Goal: Information Seeking & Learning: Check status

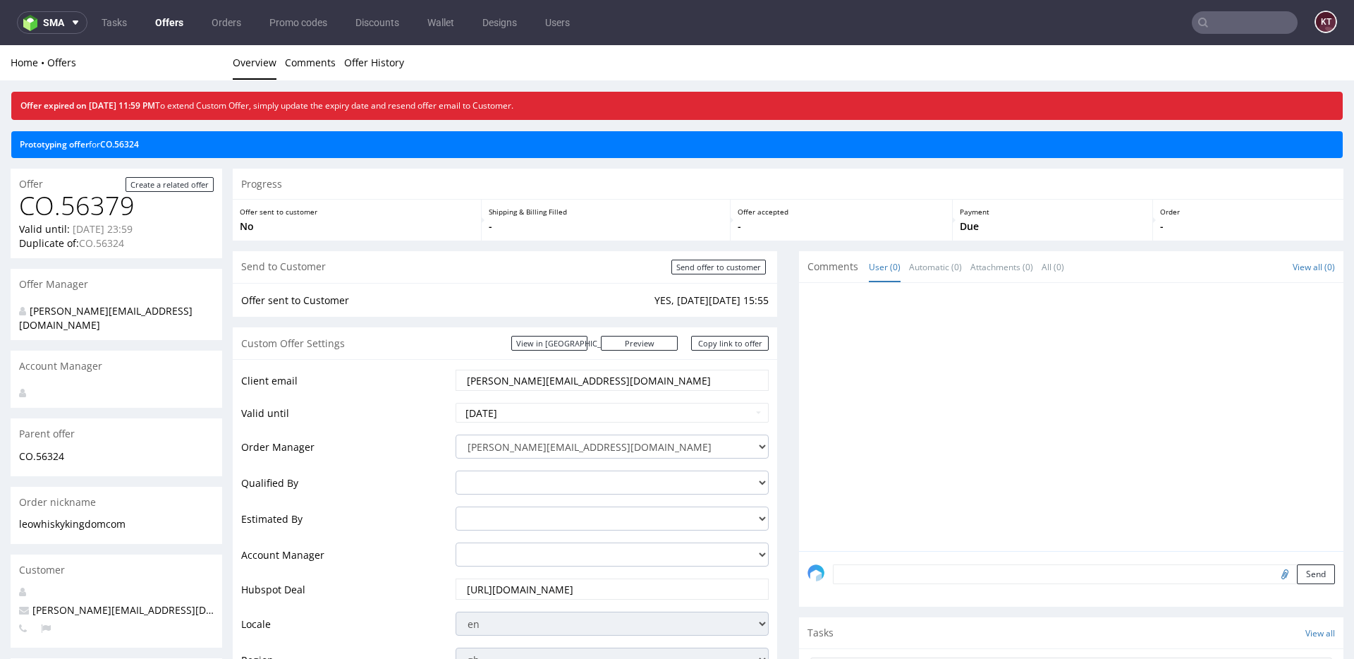
click at [607, 383] on input "leo@whiskykingdom.com" at bounding box center [612, 380] width 293 height 20
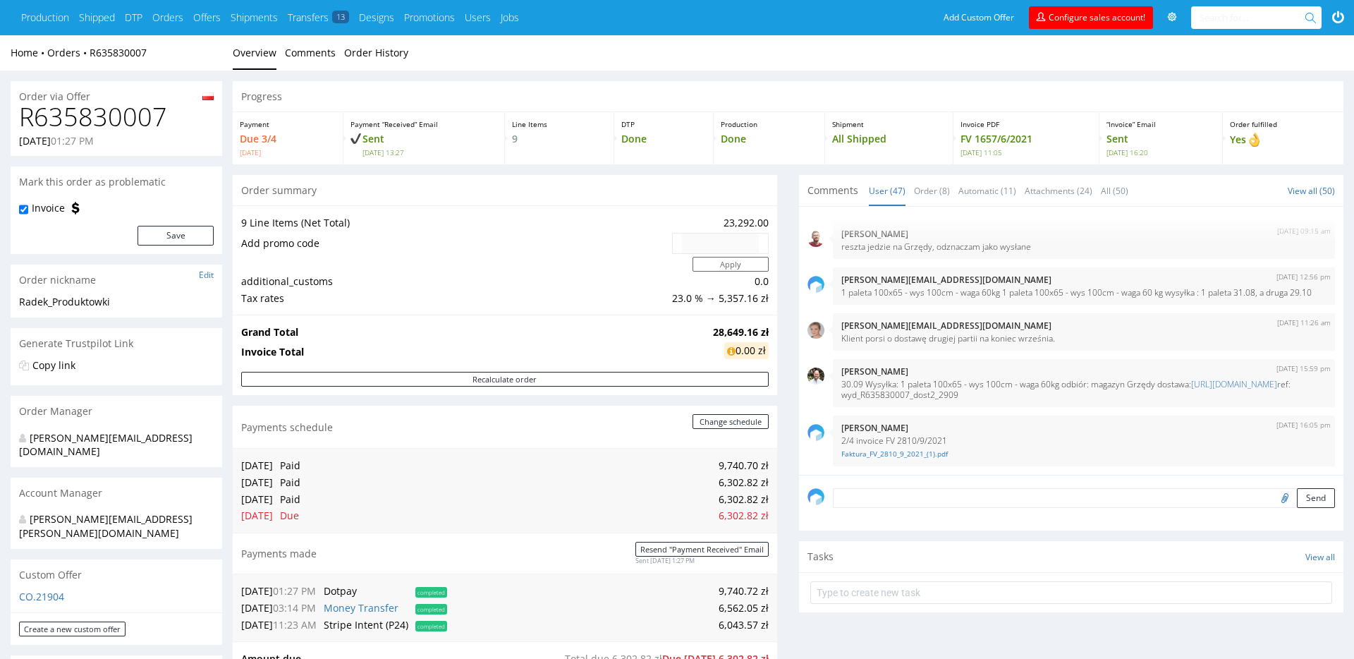
click at [142, 112] on h1 "R635830007" at bounding box center [116, 117] width 195 height 28
copy h1 "R635830007"
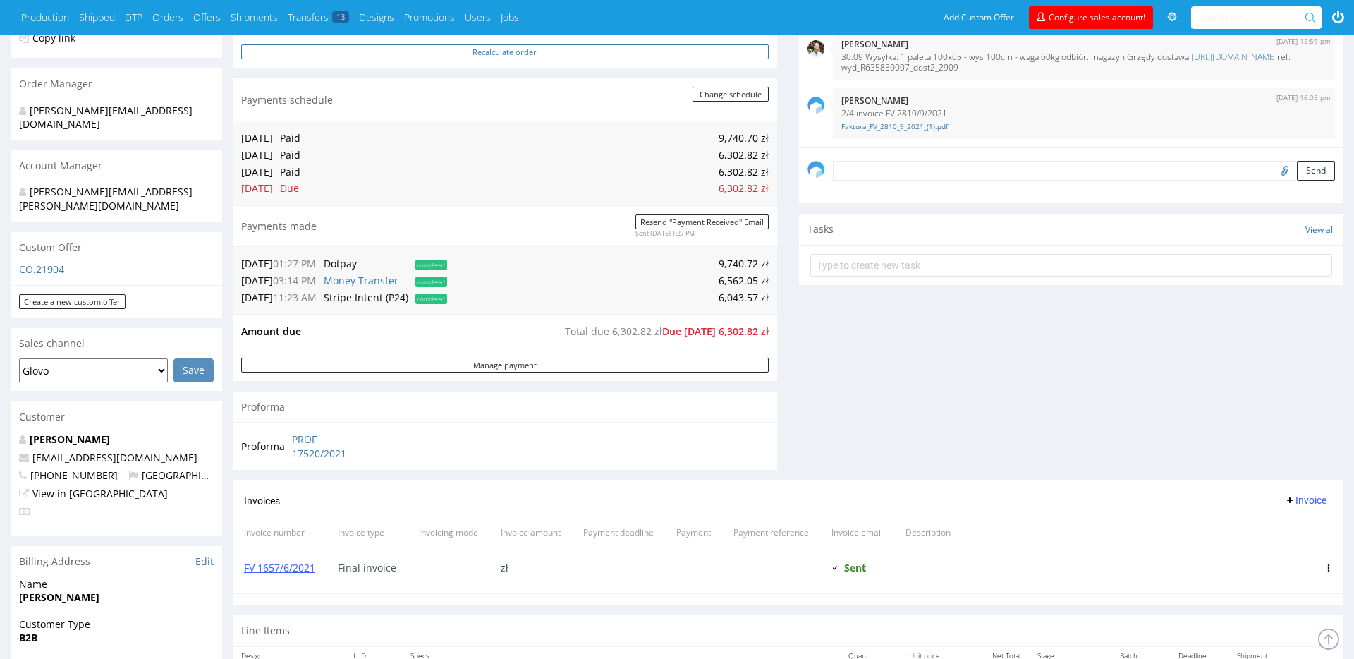
scroll to position [191, 0]
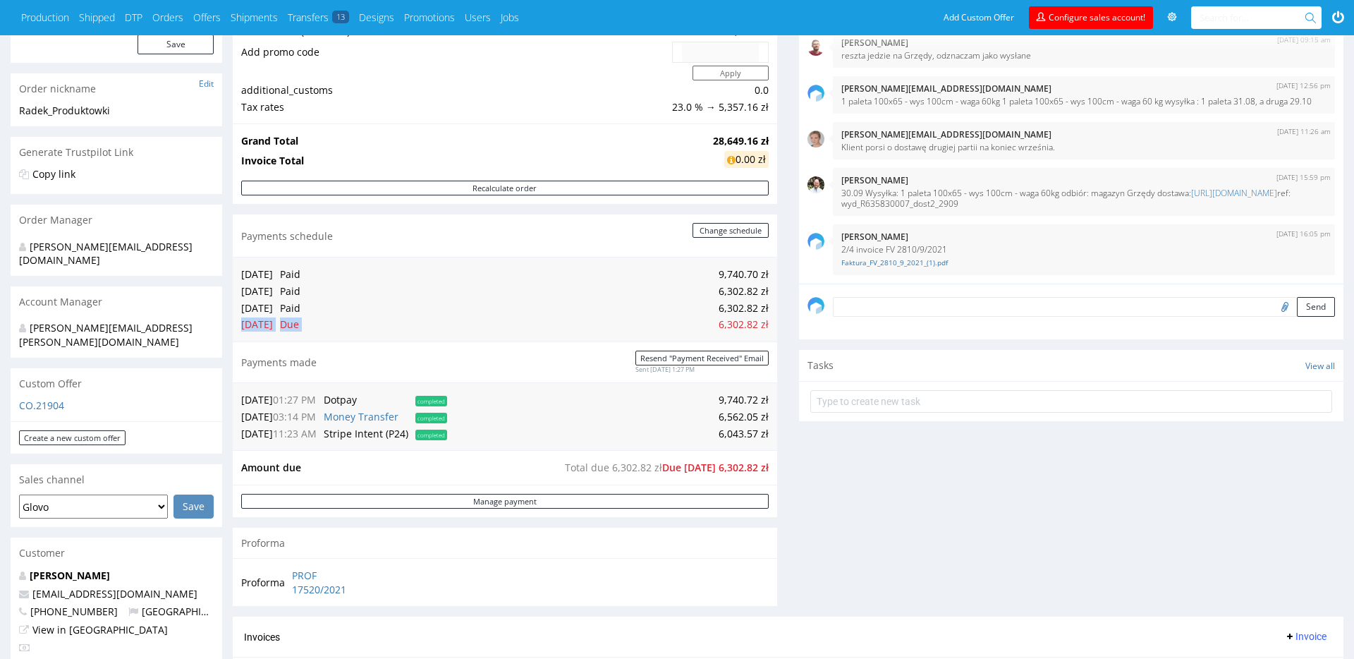
drag, startPoint x: 241, startPoint y: 327, endPoint x: 429, endPoint y: 327, distance: 187.6
click at [429, 327] on tr "24.01.22 Due 6,302.82 zł" at bounding box center [505, 324] width 528 height 17
click at [528, 323] on td "6,302.82 zł" at bounding box center [536, 324] width 465 height 17
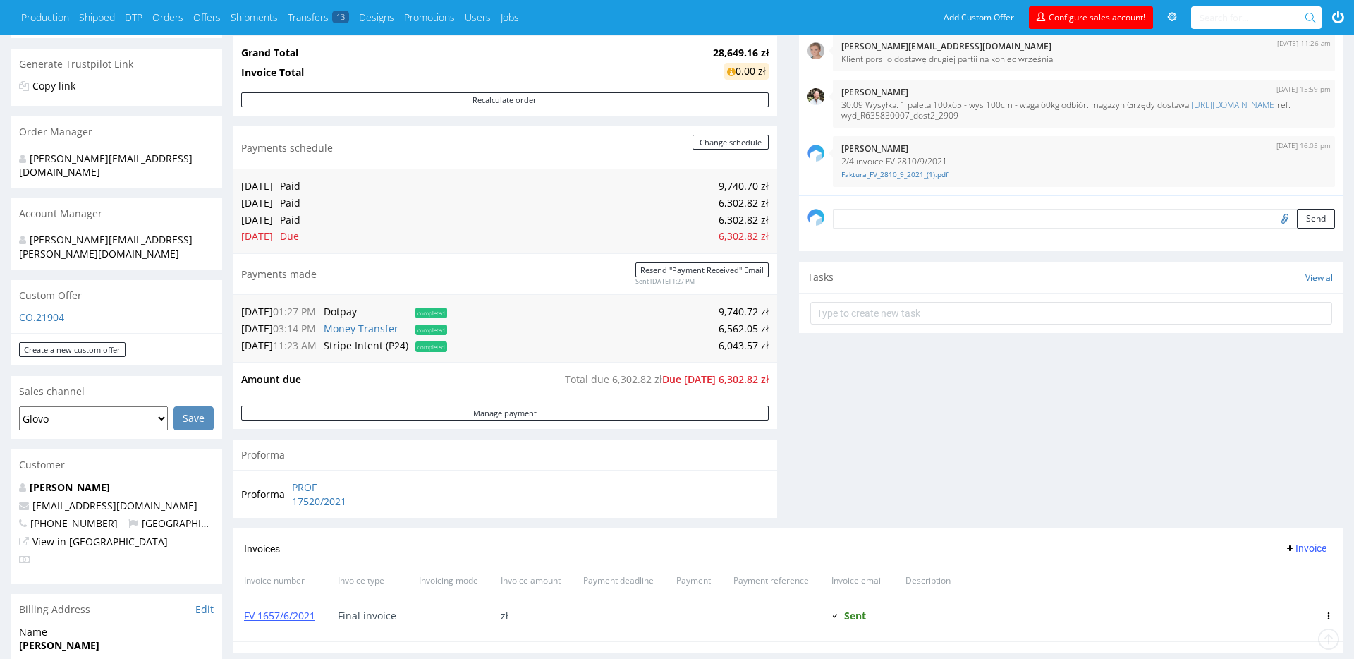
scroll to position [417, 0]
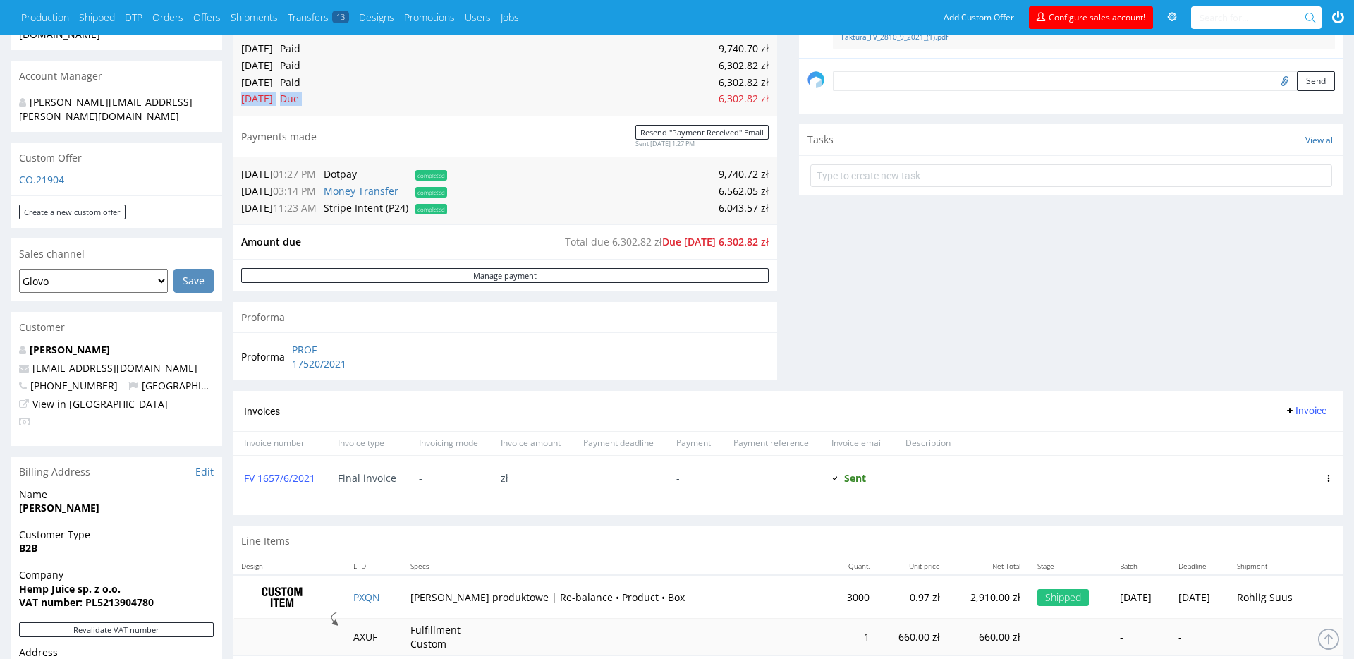
drag, startPoint x: 243, startPoint y: 97, endPoint x: 326, endPoint y: 96, distance: 83.2
click at [327, 97] on tr "24.01.22 Due 6,302.82 zł" at bounding box center [505, 98] width 528 height 17
click at [435, 105] on td "6,302.82 zł" at bounding box center [536, 98] width 465 height 17
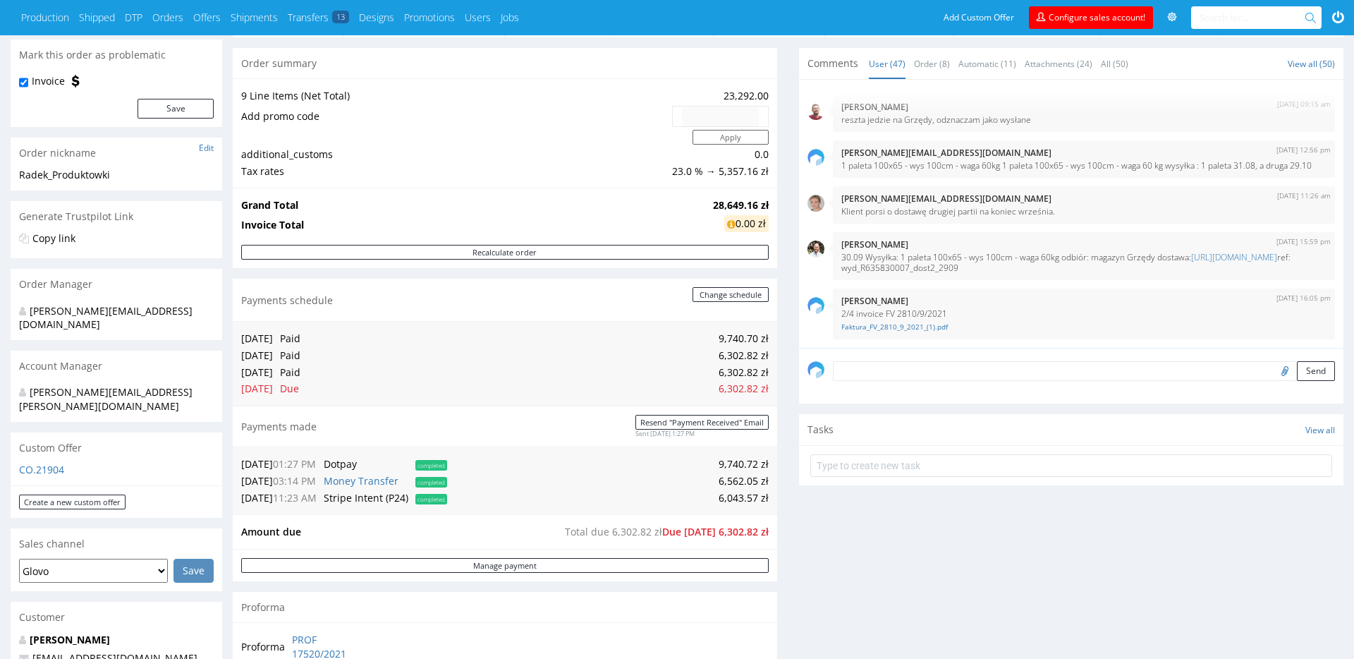
scroll to position [286, 0]
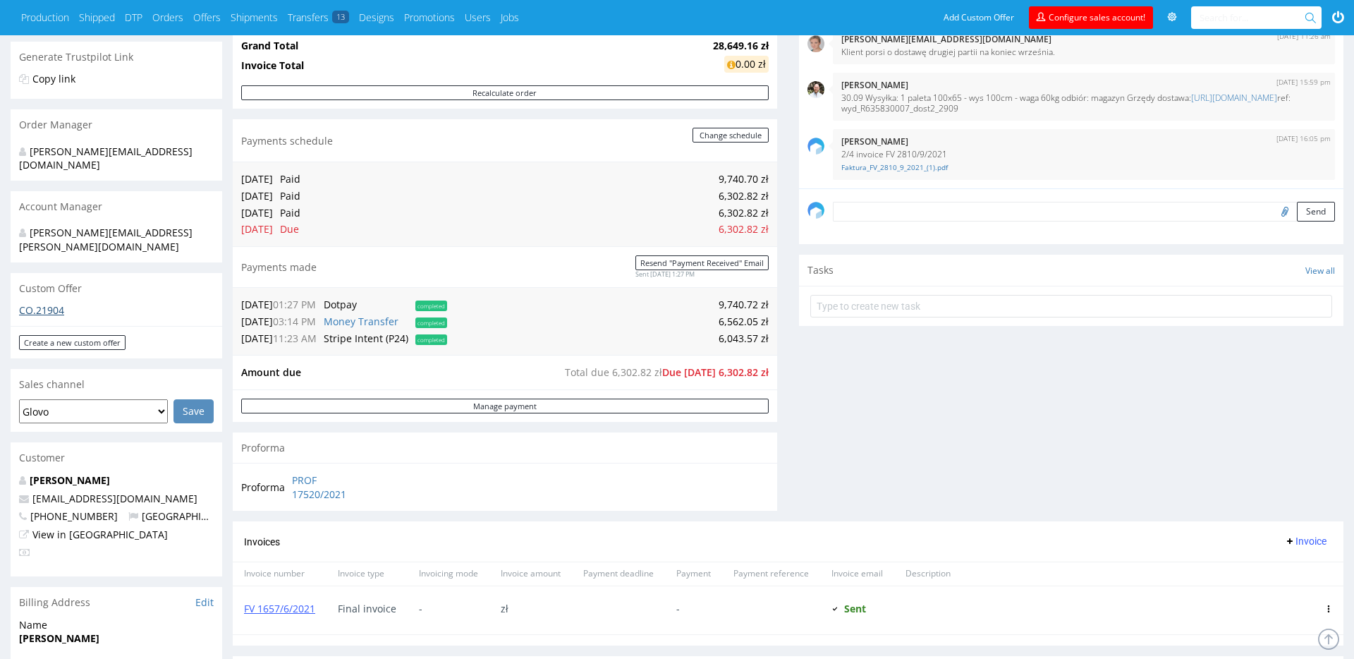
click at [51, 303] on link "CO.21904" at bounding box center [41, 309] width 45 height 13
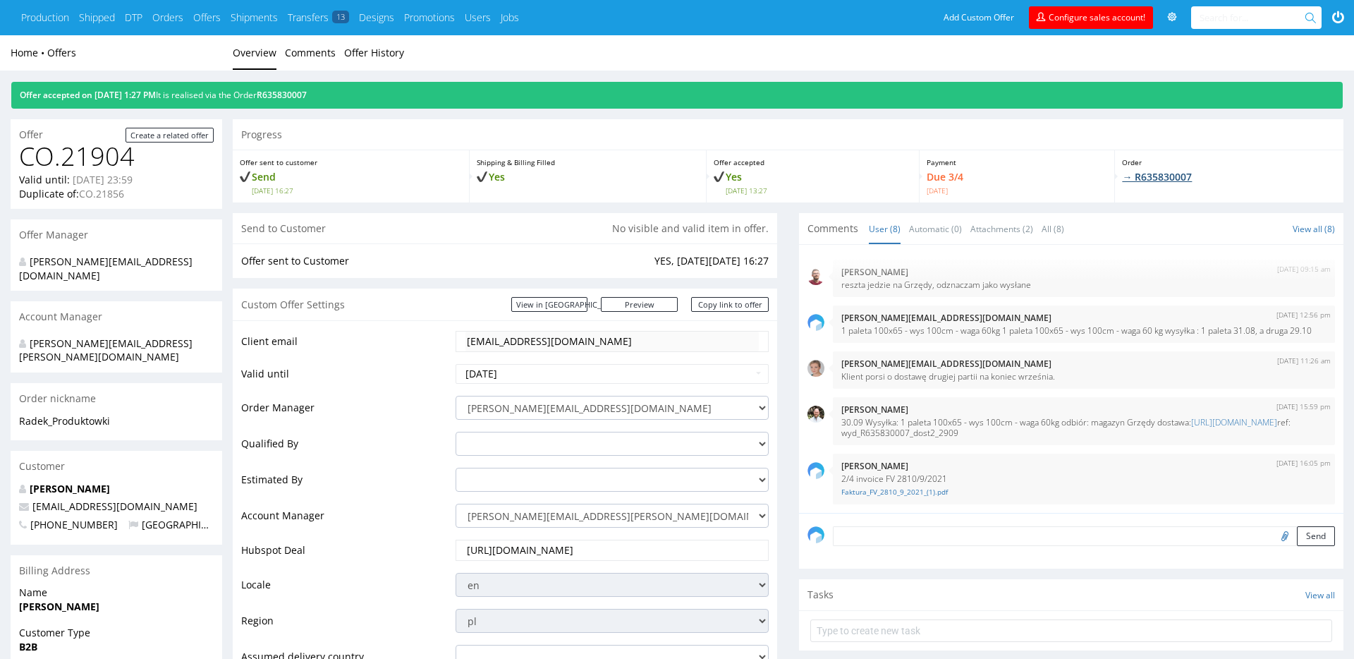
click at [1171, 176] on link "→ R635830007" at bounding box center [1157, 176] width 70 height 13
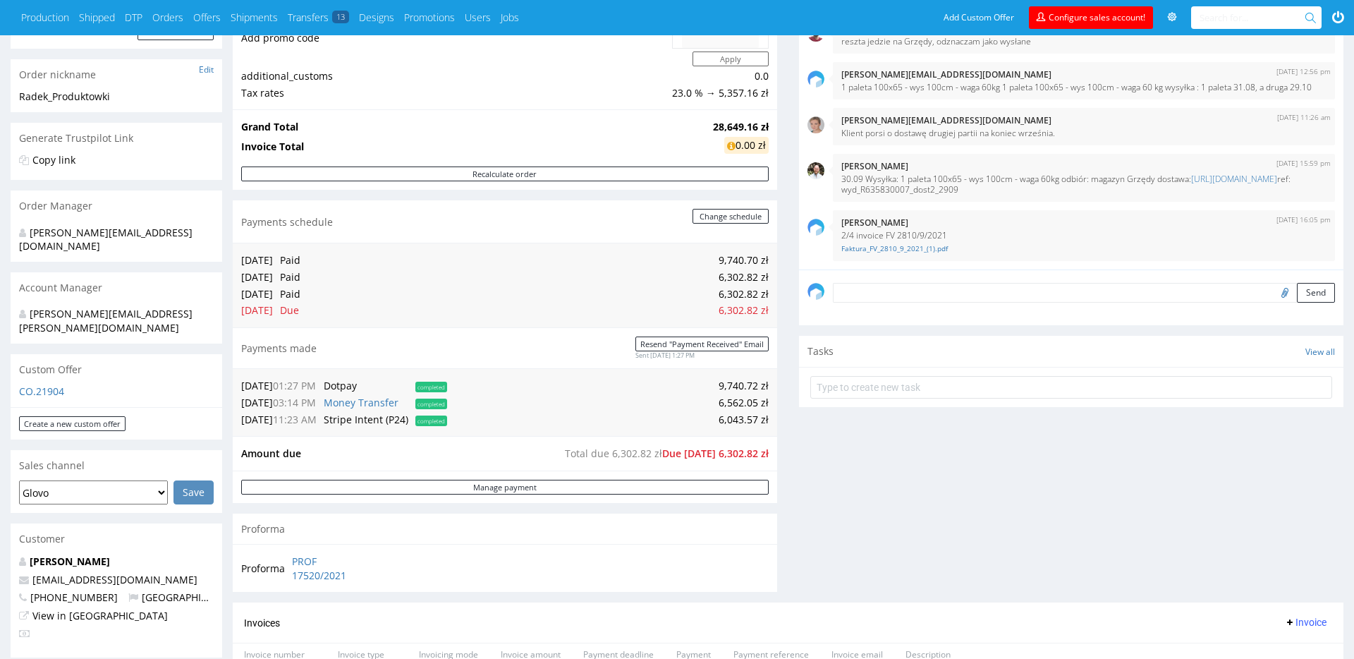
scroll to position [208, 0]
click at [727, 219] on button "Change schedule" at bounding box center [731, 213] width 76 height 15
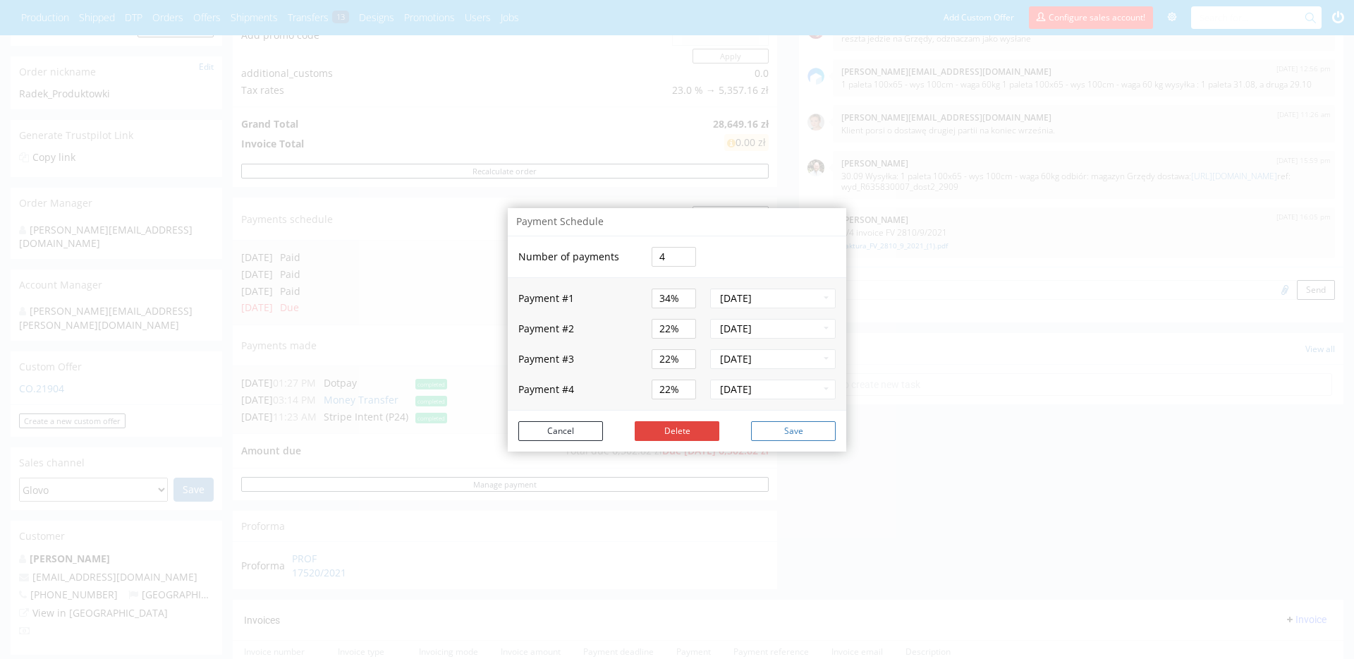
click at [801, 430] on button "Save" at bounding box center [793, 431] width 85 height 20
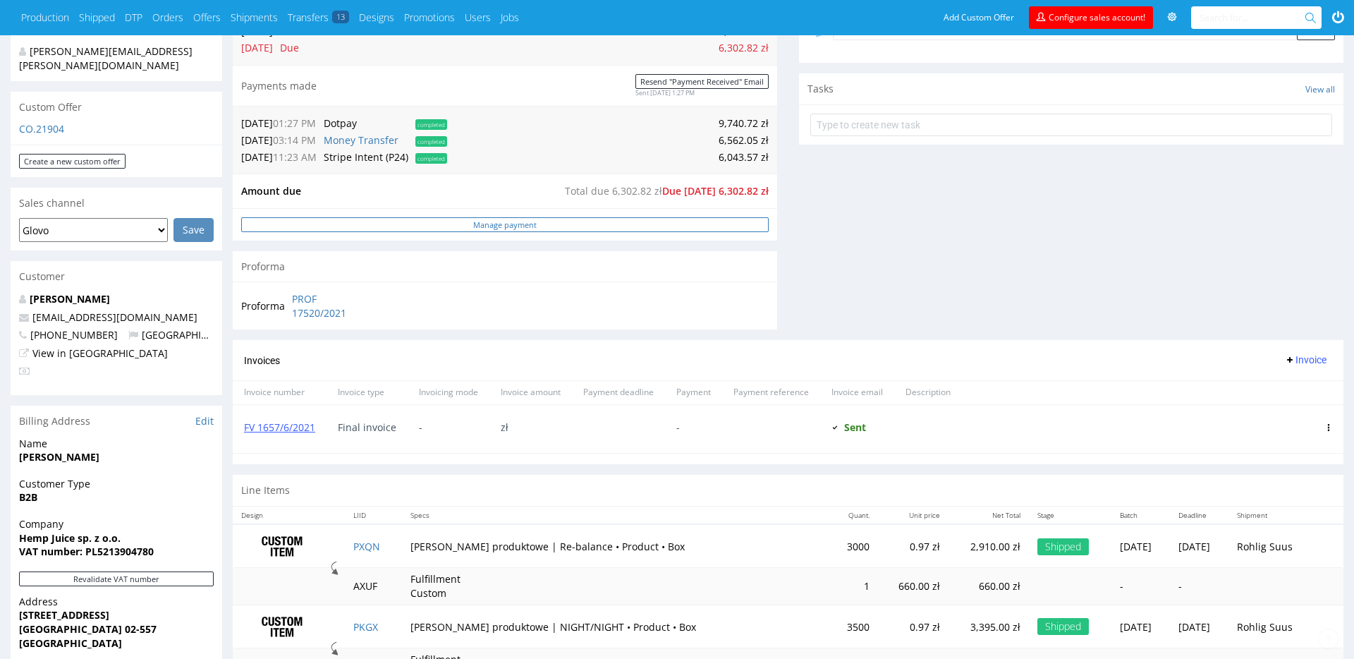
scroll to position [597, 0]
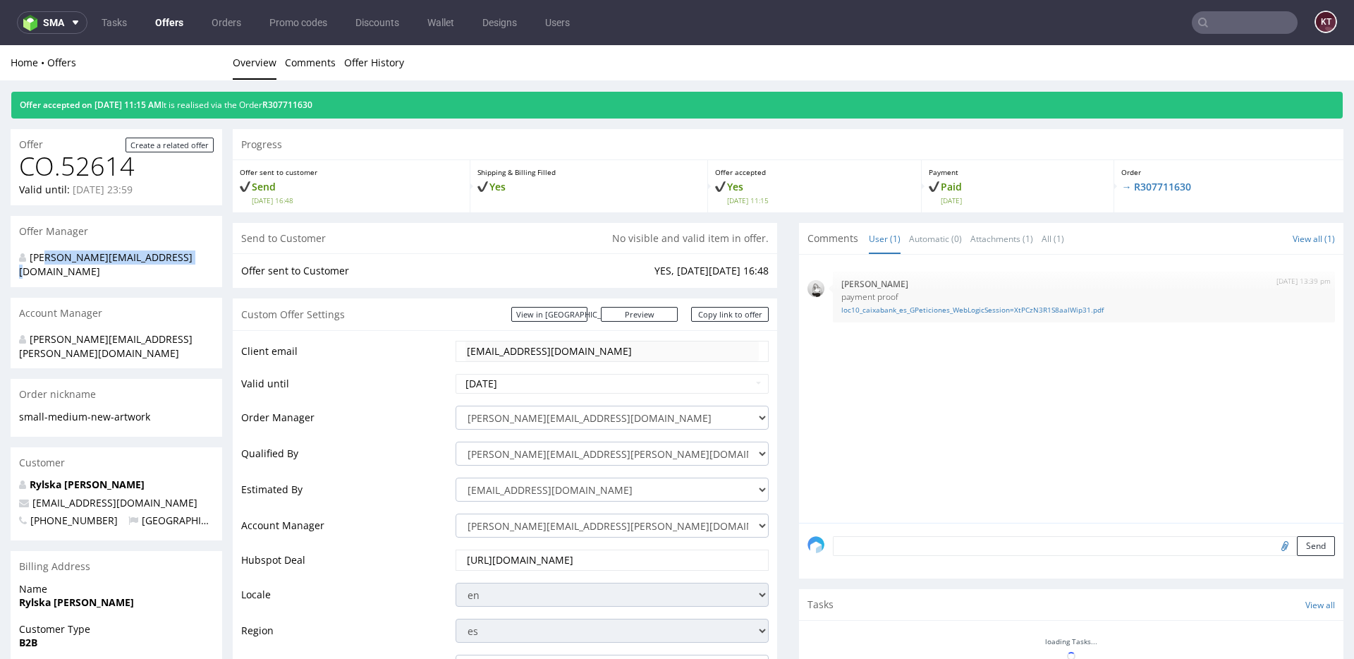
drag, startPoint x: 46, startPoint y: 262, endPoint x: 226, endPoint y: 262, distance: 180.6
click at [146, 332] on div "[PERSON_NAME][EMAIL_ADDRESS][PERSON_NAME][DOMAIN_NAME]" at bounding box center [111, 346] width 184 height 28
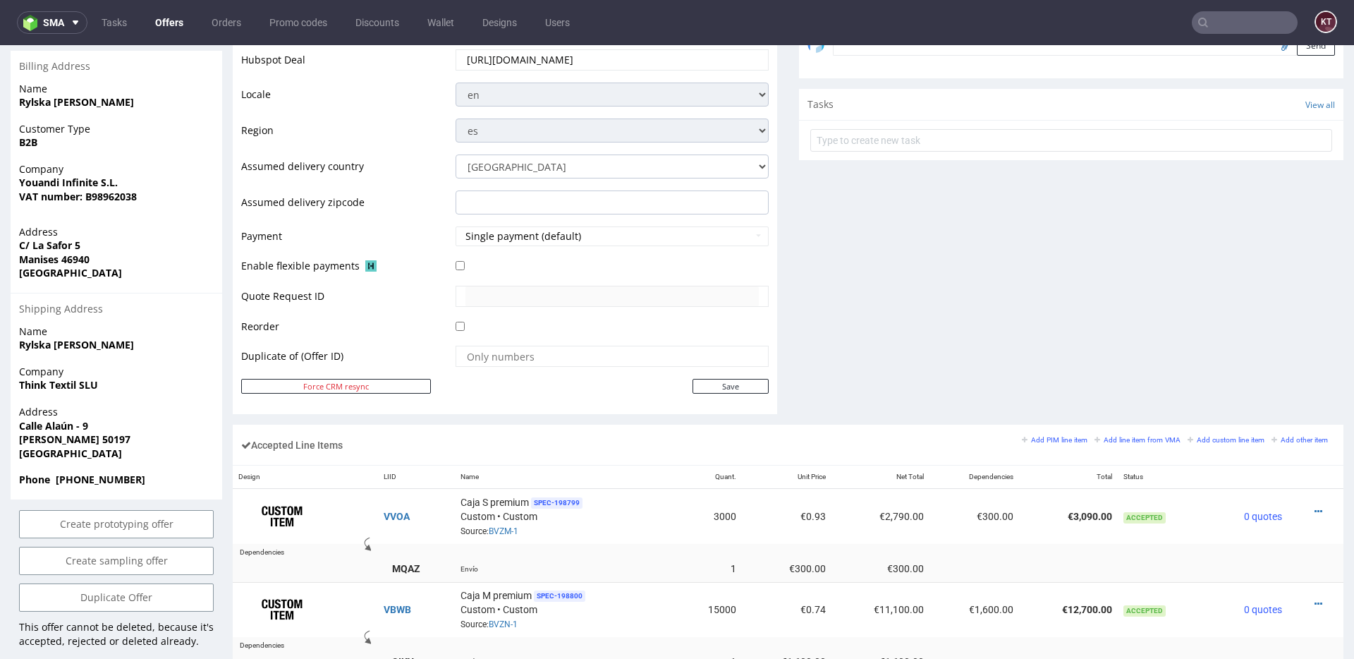
scroll to position [301, 0]
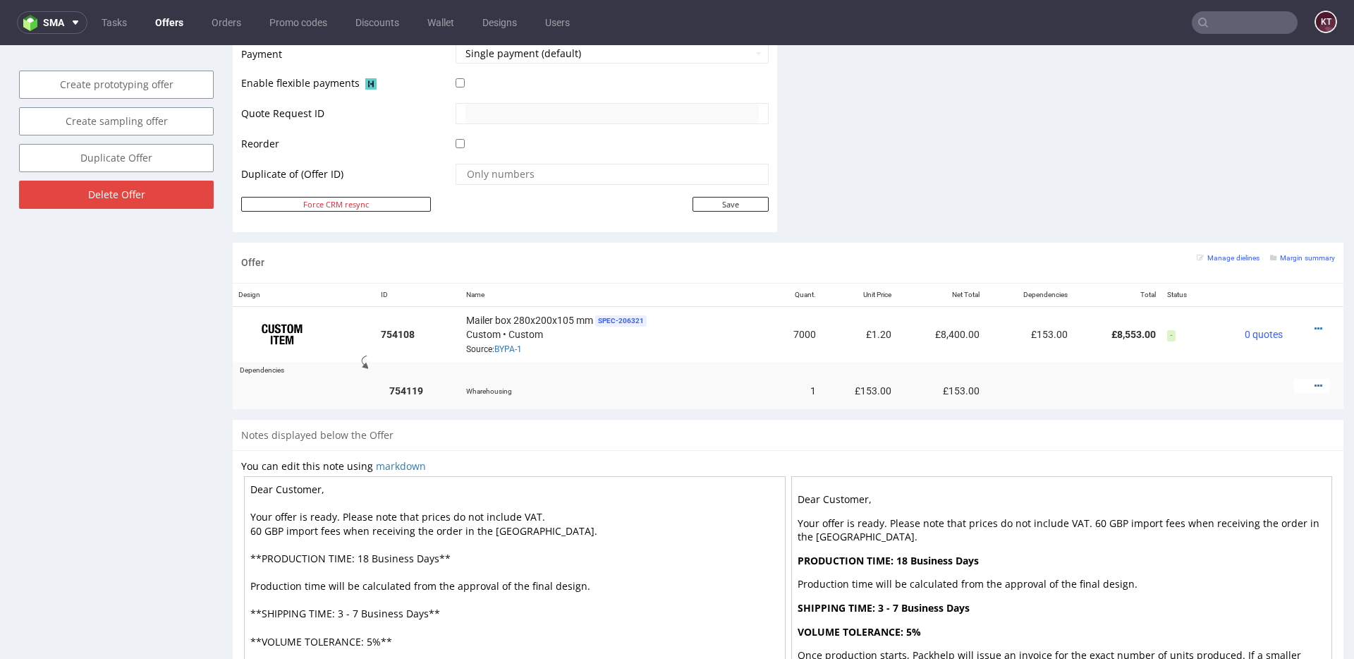
scroll to position [679, 0]
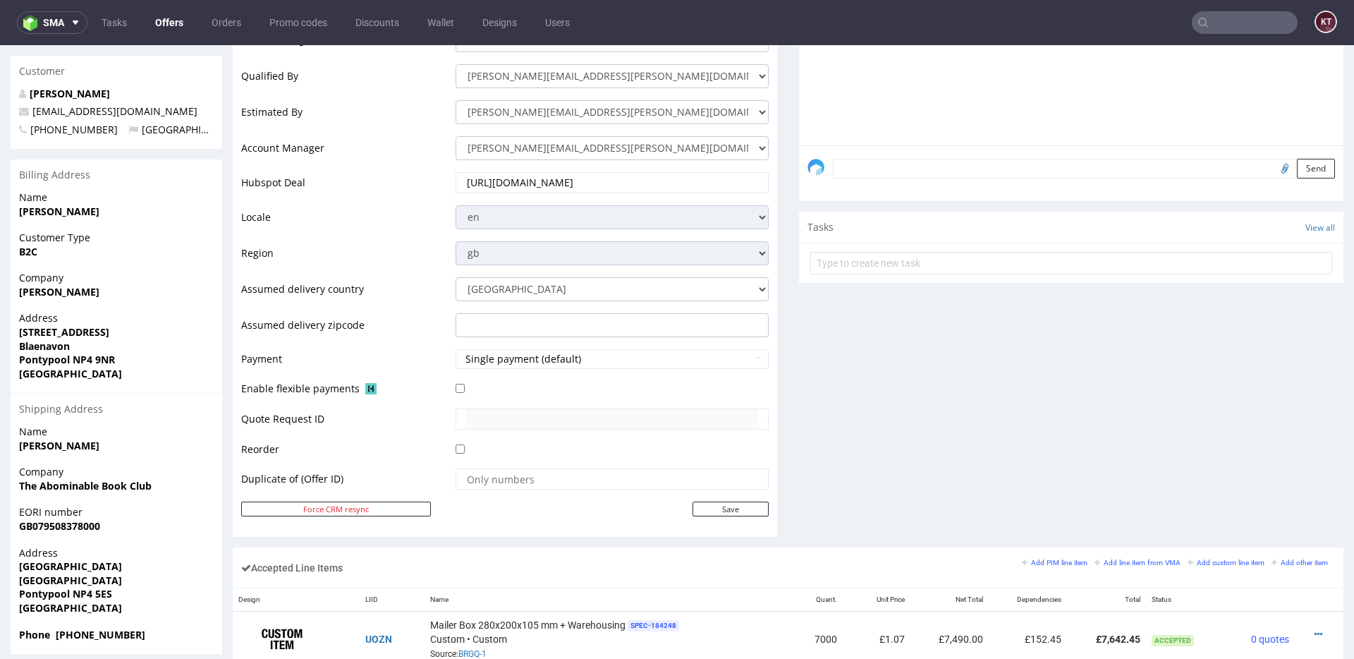
scroll to position [600, 0]
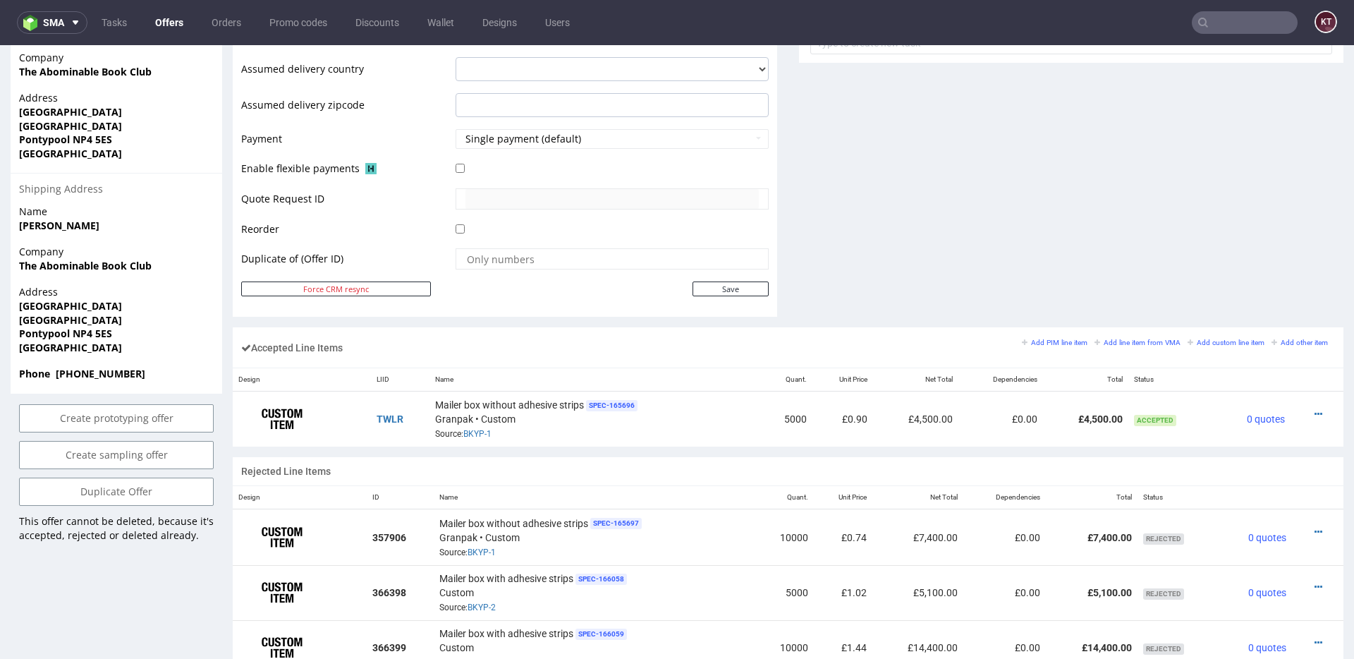
scroll to position [636, 0]
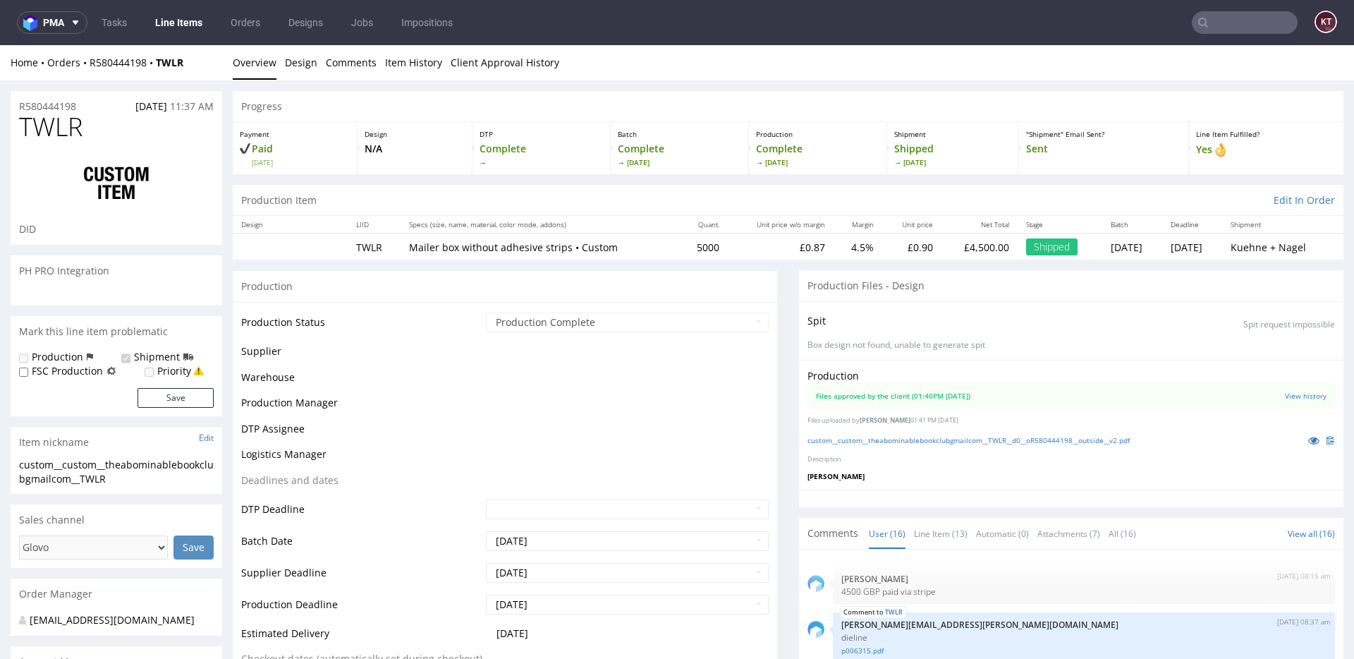
scroll to position [619, 0]
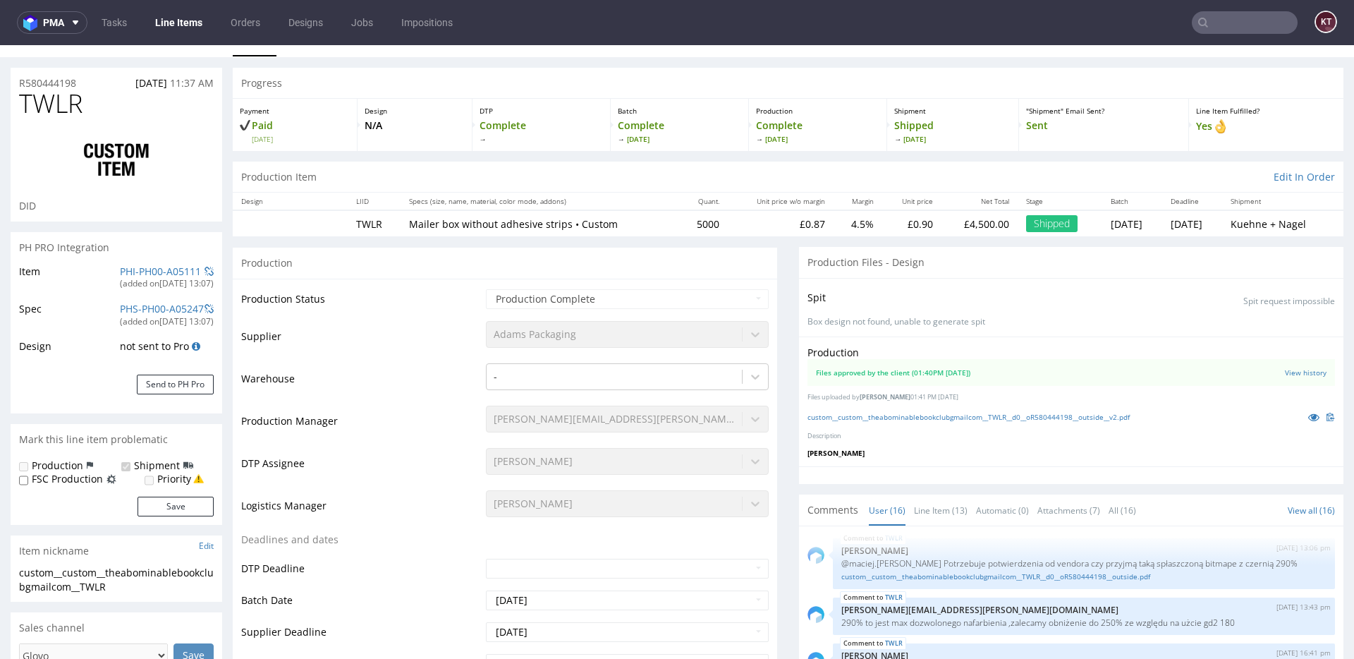
select select "in_progress"
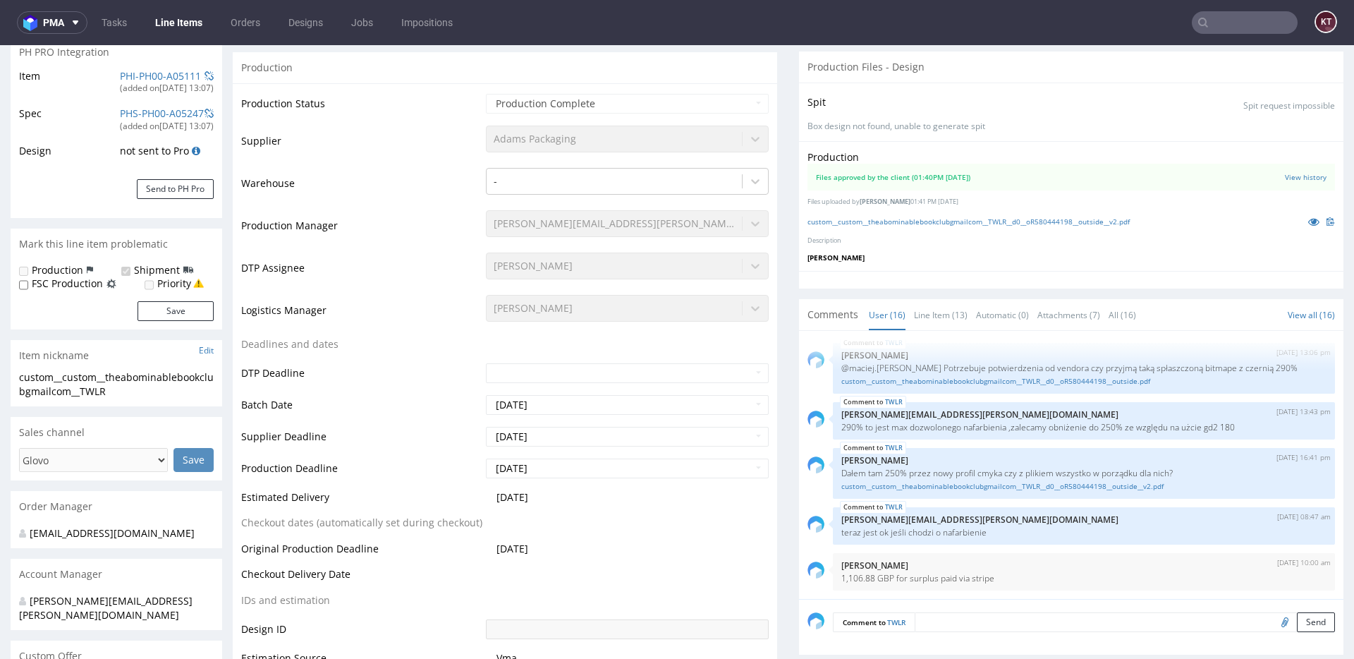
scroll to position [221, 0]
click at [1010, 483] on link "custom__custom__theabominablebookclubgmailcom__TWLR__d0__oR580444198__outside__…" at bounding box center [1084, 484] width 485 height 11
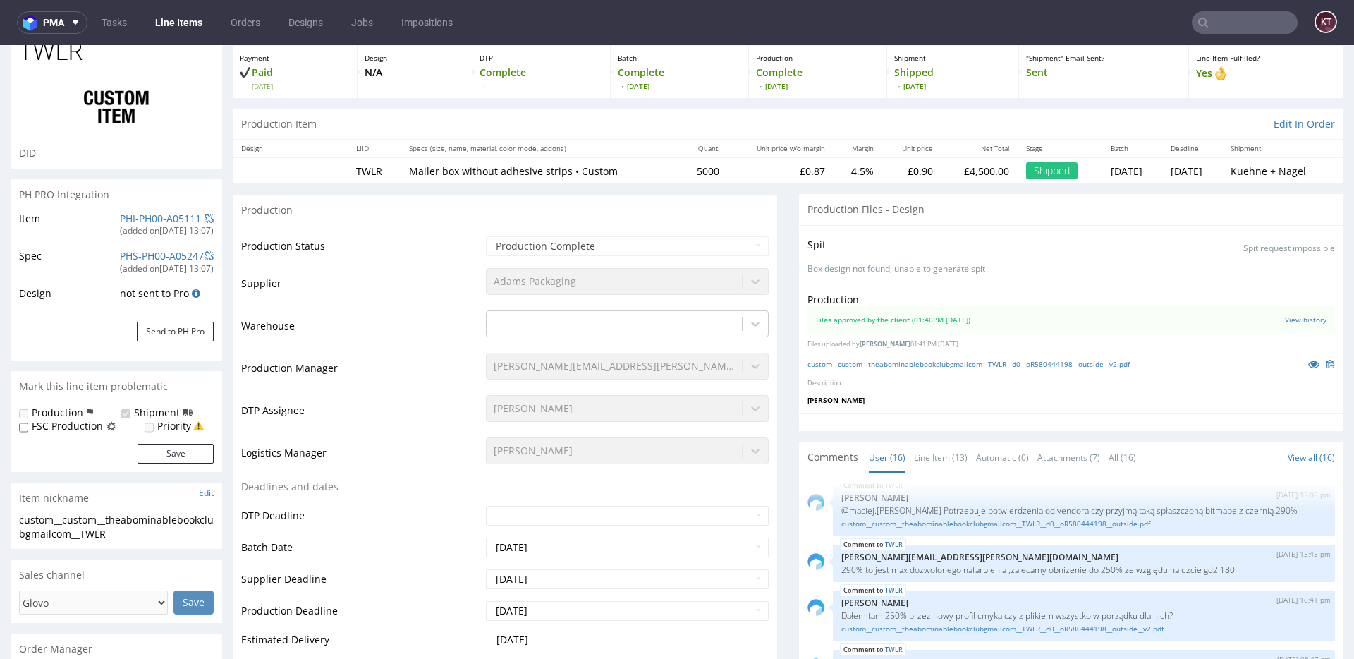
scroll to position [0, 0]
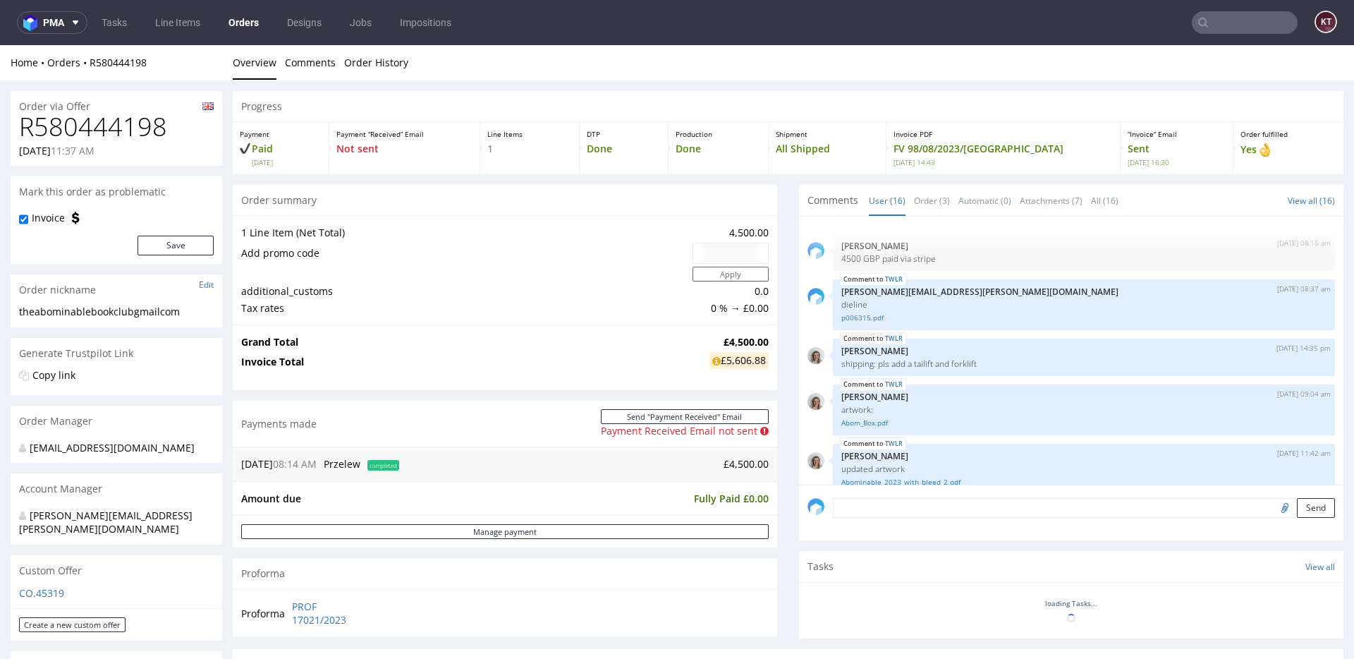
scroll to position [619, 0]
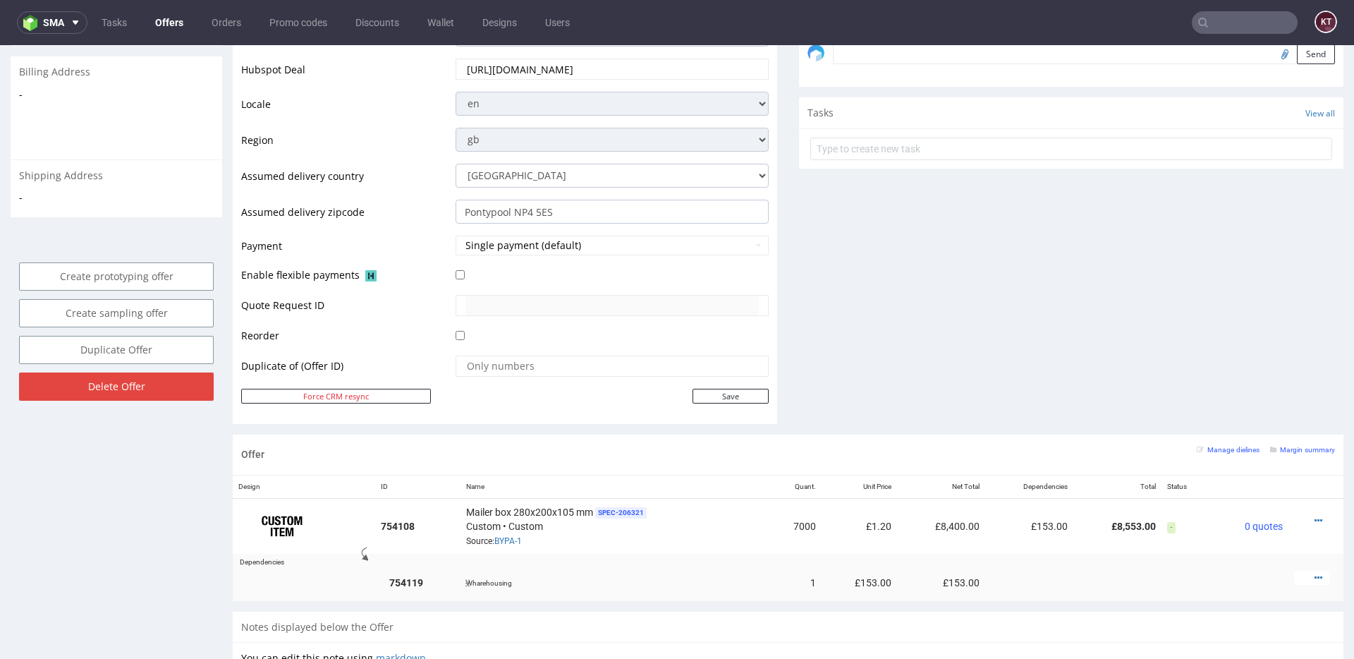
scroll to position [600, 0]
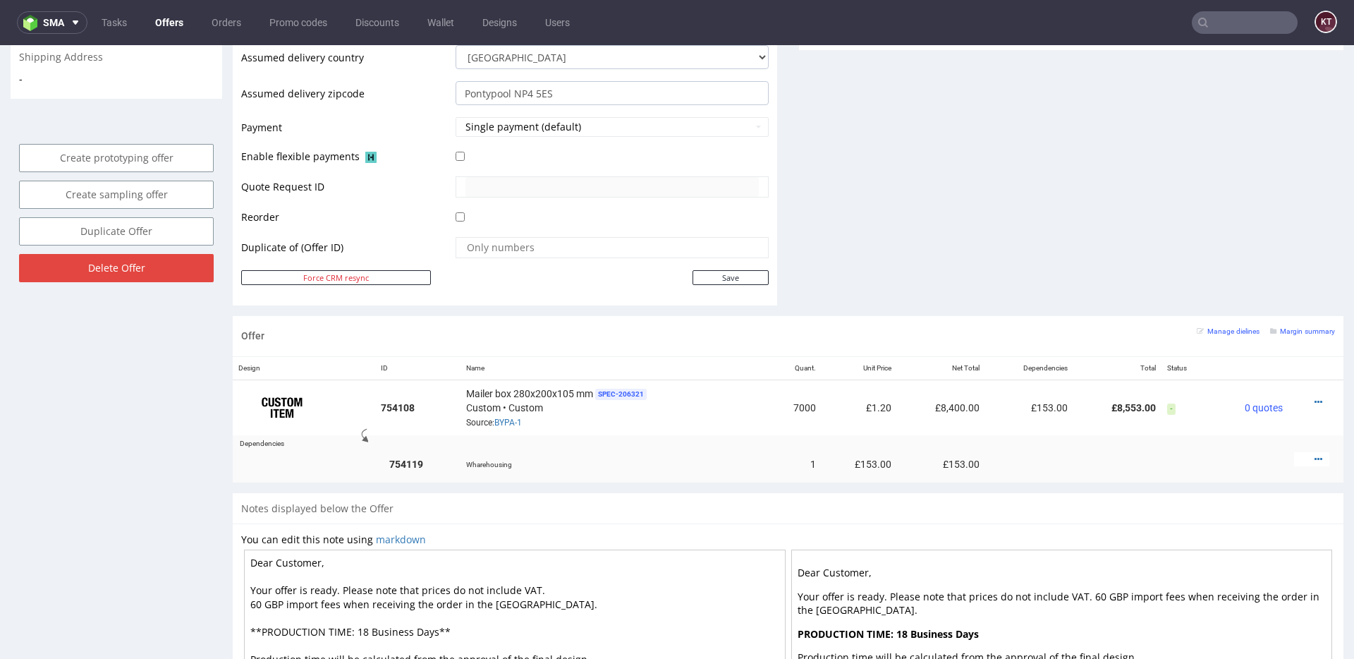
click at [1313, 337] on div "Manage dielines Margin summary" at bounding box center [1266, 335] width 138 height 23
click at [1312, 332] on small "Margin summary" at bounding box center [1302, 331] width 65 height 8
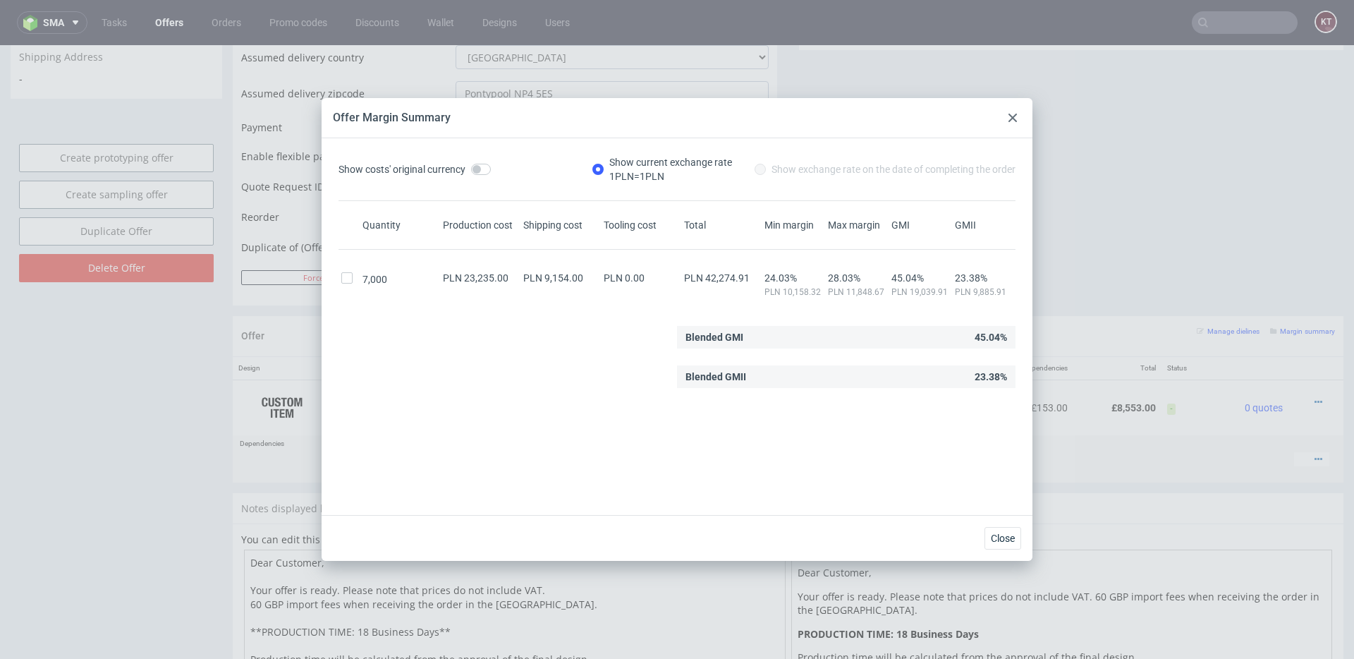
click at [997, 373] on div "Blended GMII 23.38%" at bounding box center [846, 376] width 339 height 23
click at [802, 385] on div "Blended GMII 23.38%" at bounding box center [846, 376] width 339 height 23
click at [1014, 122] on div at bounding box center [1013, 117] width 17 height 17
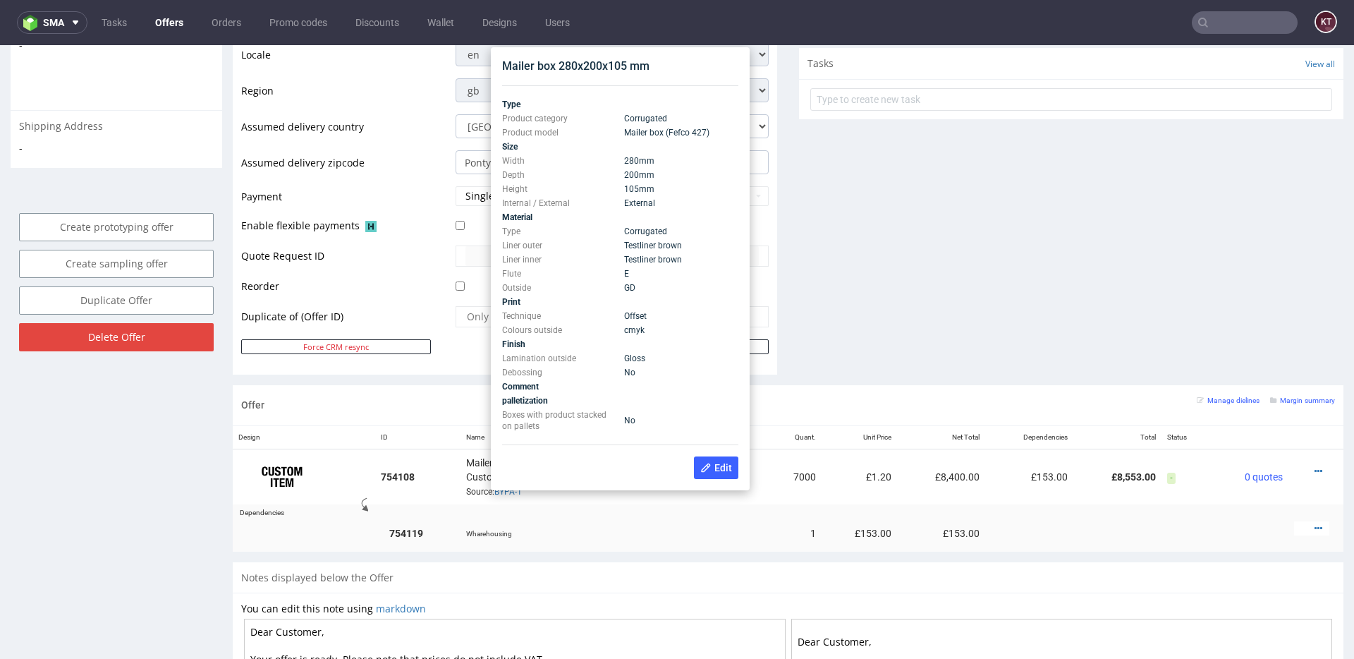
scroll to position [530, 0]
drag, startPoint x: 629, startPoint y: 355, endPoint x: 660, endPoint y: 355, distance: 31.0
click at [660, 355] on td "Gloss" at bounding box center [680, 359] width 119 height 14
click at [637, 409] on td "No" at bounding box center [680, 420] width 119 height 25
click at [633, 525] on td "Wharehousing" at bounding box center [615, 534] width 308 height 36
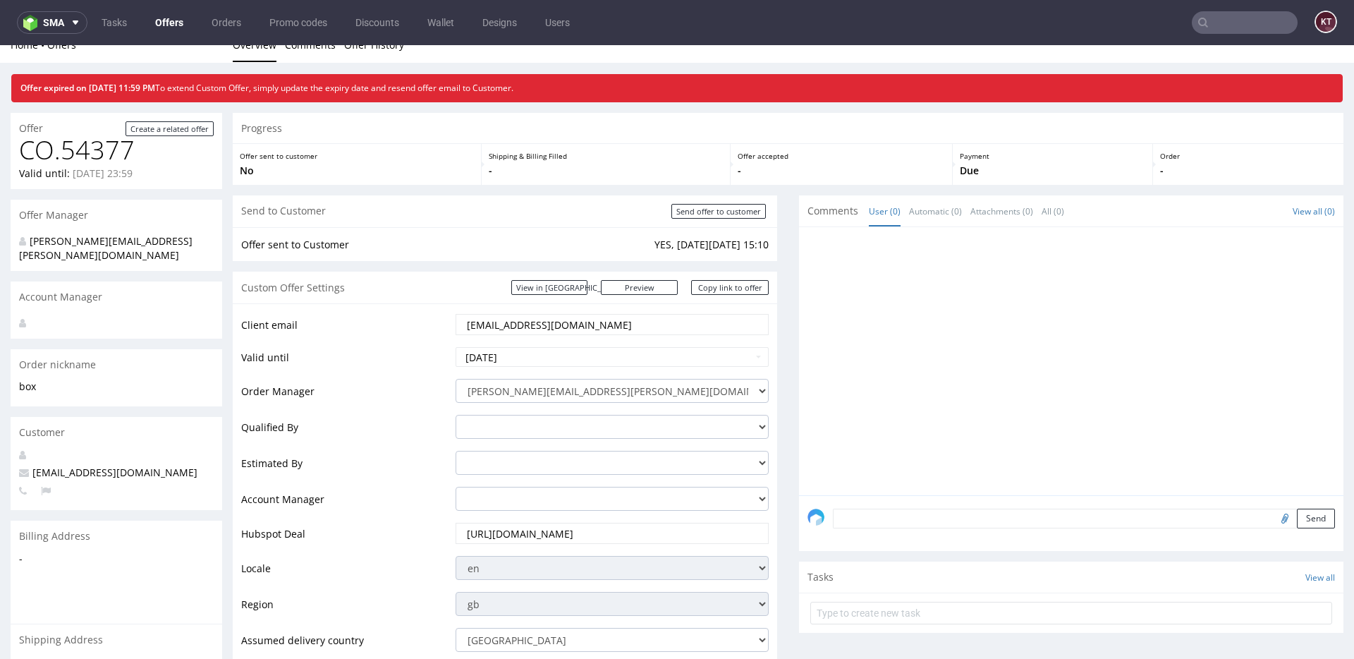
scroll to position [0, 0]
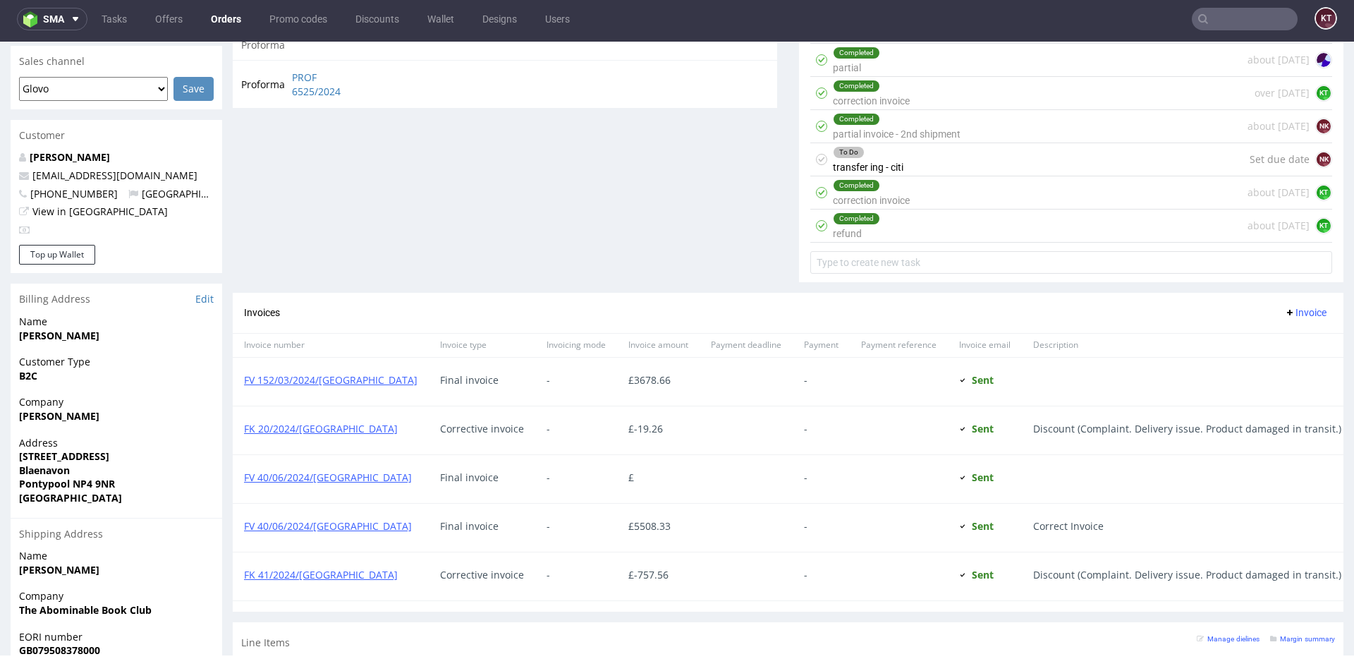
scroll to position [618, 0]
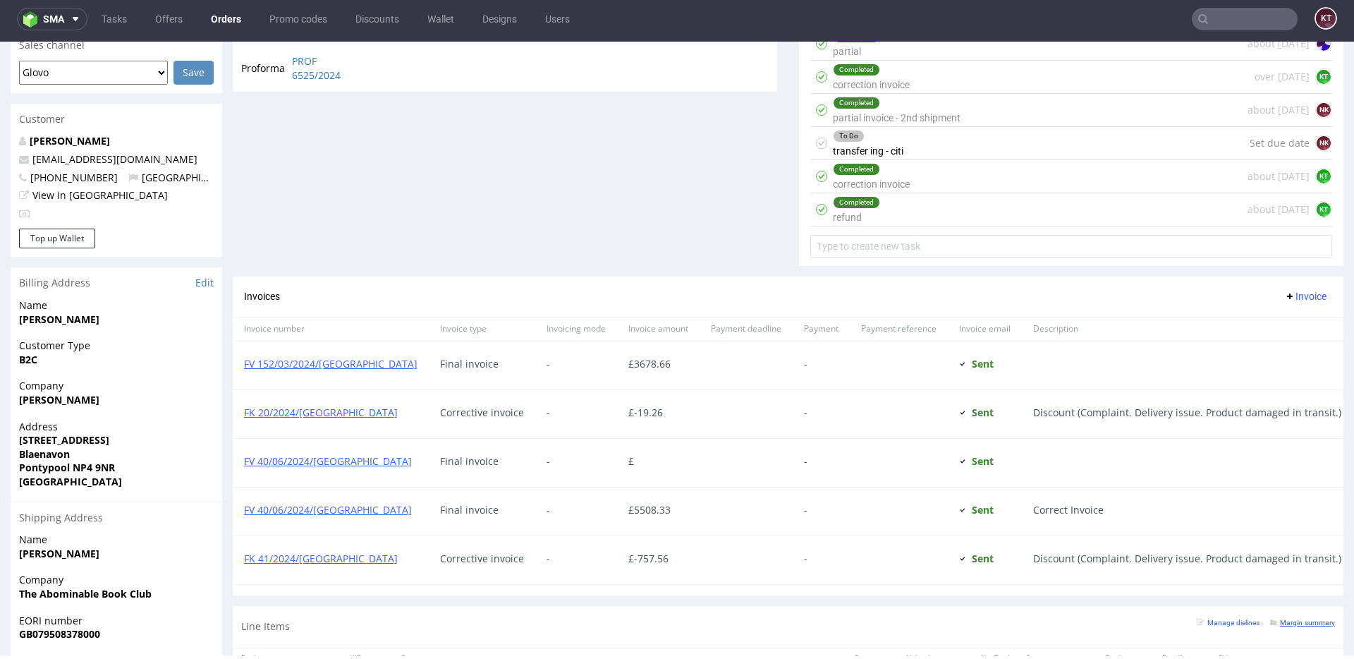
click at [1292, 622] on small "Margin summary" at bounding box center [1302, 623] width 65 height 8
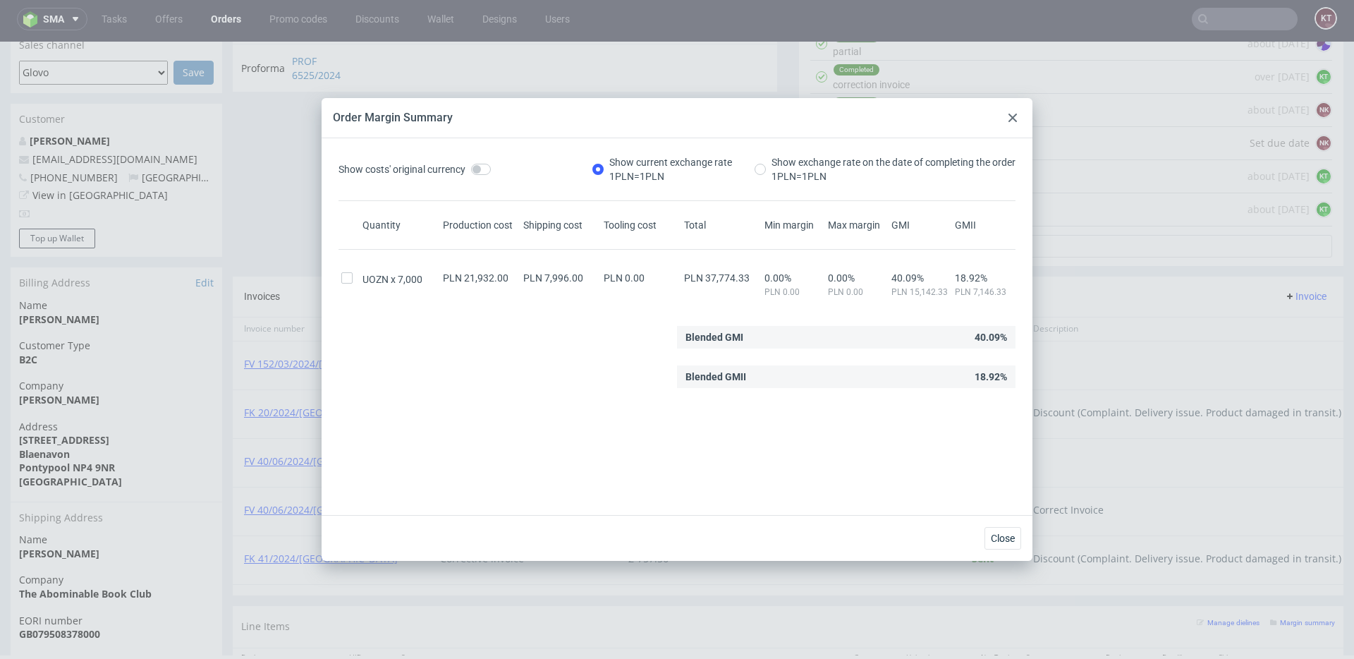
click at [996, 381] on div "Blended GMII 18.92%" at bounding box center [846, 376] width 339 height 23
click at [1016, 111] on div at bounding box center [1013, 117] width 17 height 17
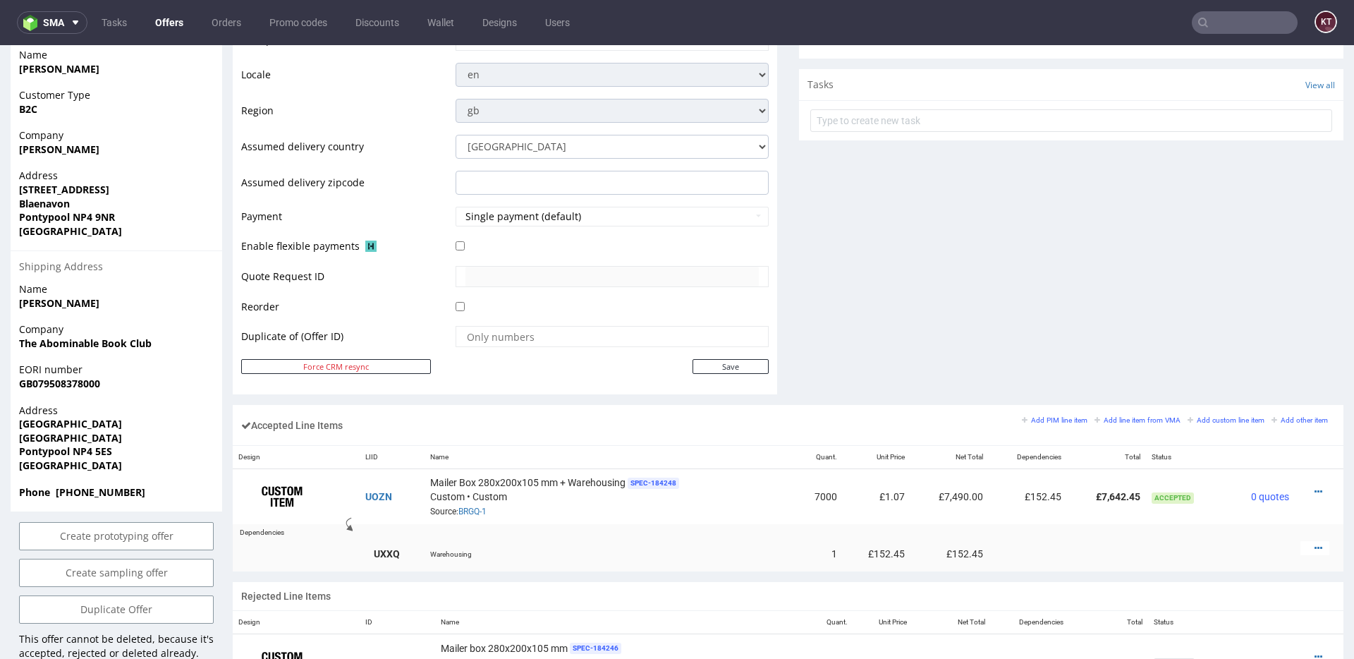
scroll to position [784, 0]
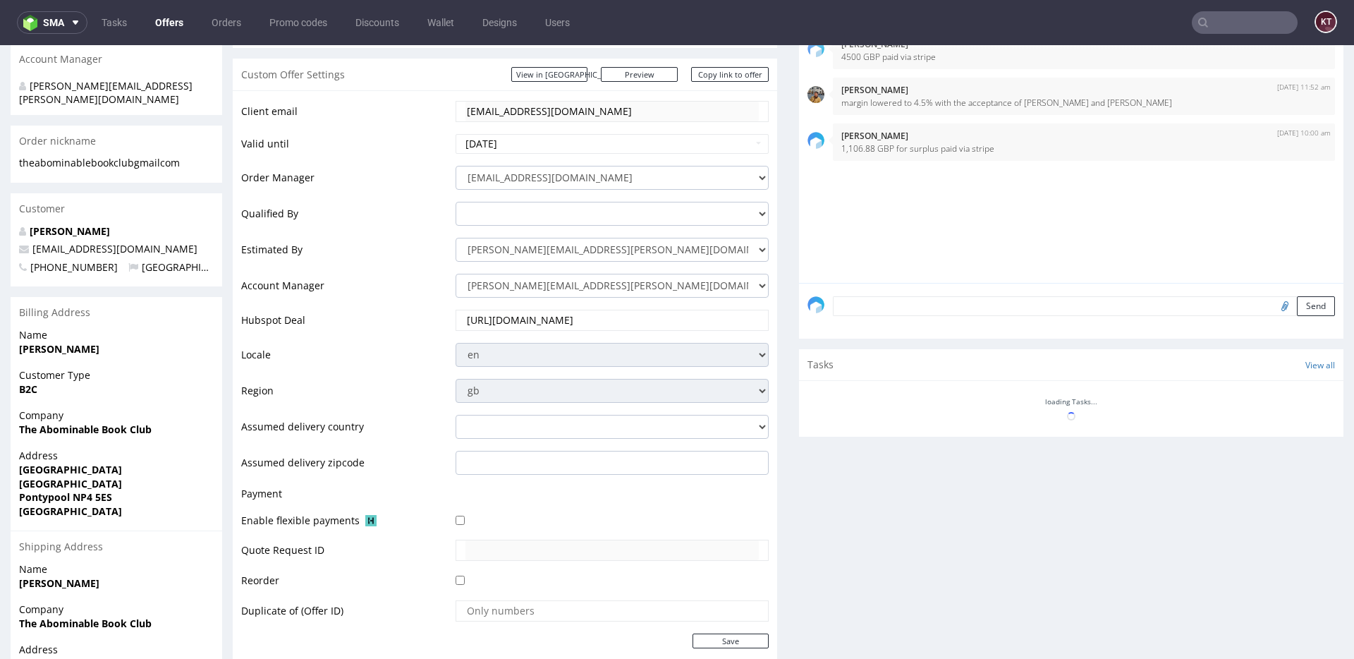
scroll to position [535, 0]
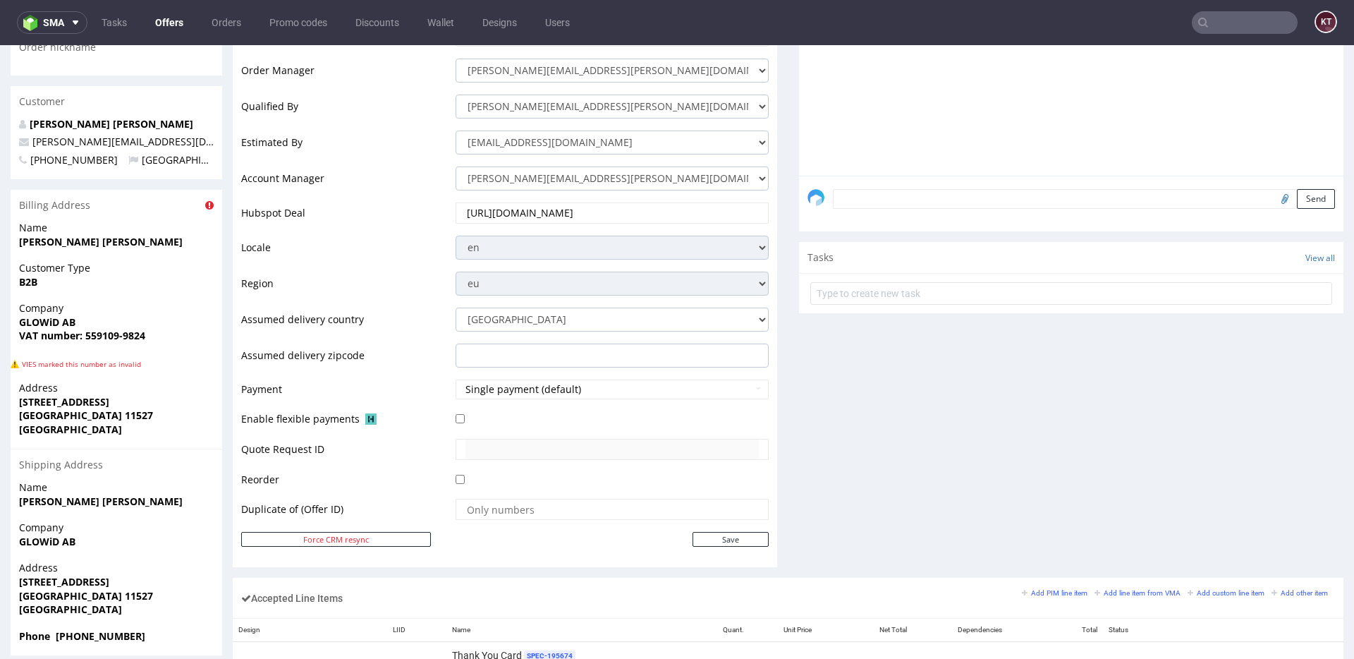
scroll to position [356, 0]
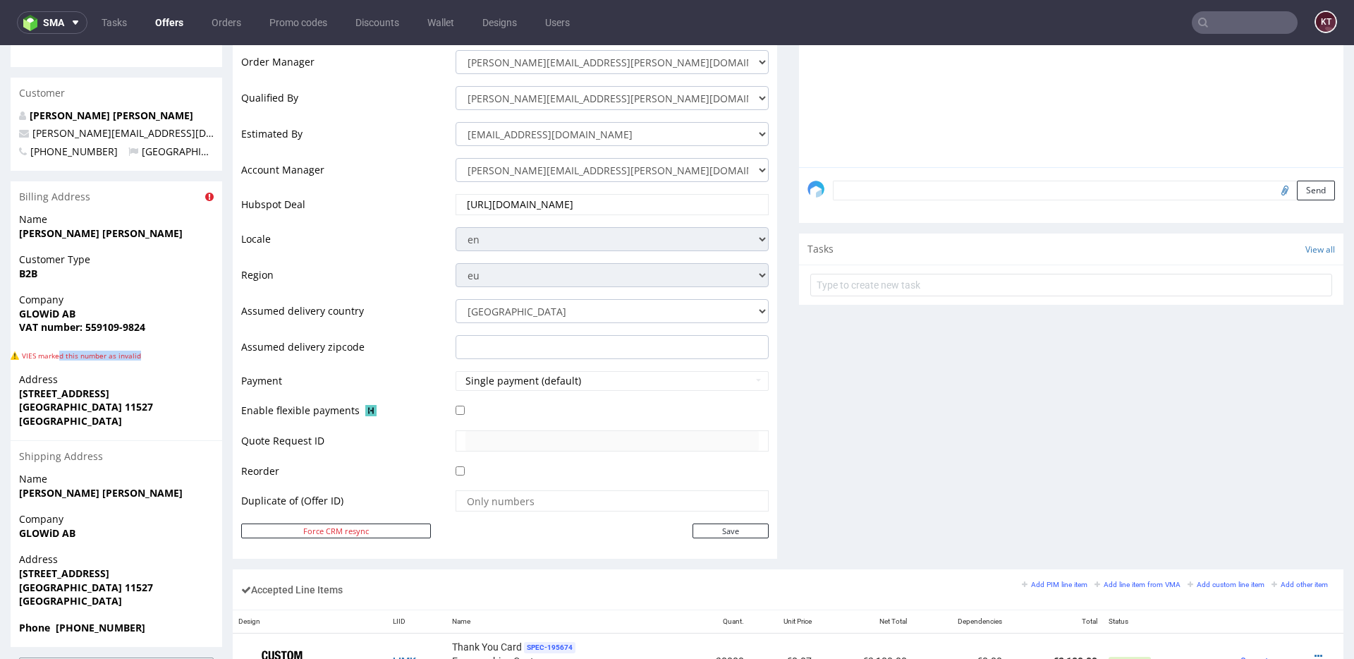
drag, startPoint x: 62, startPoint y: 327, endPoint x: 164, endPoint y: 327, distance: 101.6
click at [164, 351] on p "VIES marked this number as invalid" at bounding box center [117, 356] width 212 height 10
click at [97, 351] on span "VIES marked this number as invalid" at bounding box center [81, 356] width 119 height 10
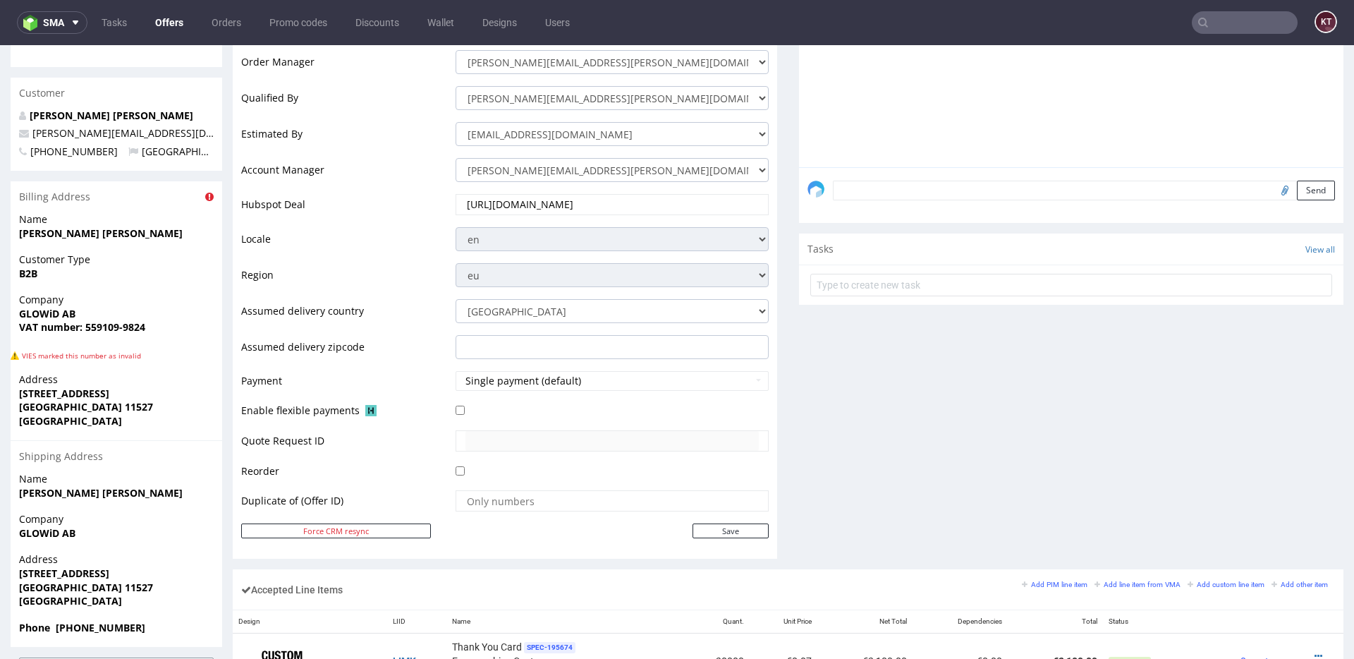
click at [318, 374] on td "Payment" at bounding box center [346, 386] width 211 height 32
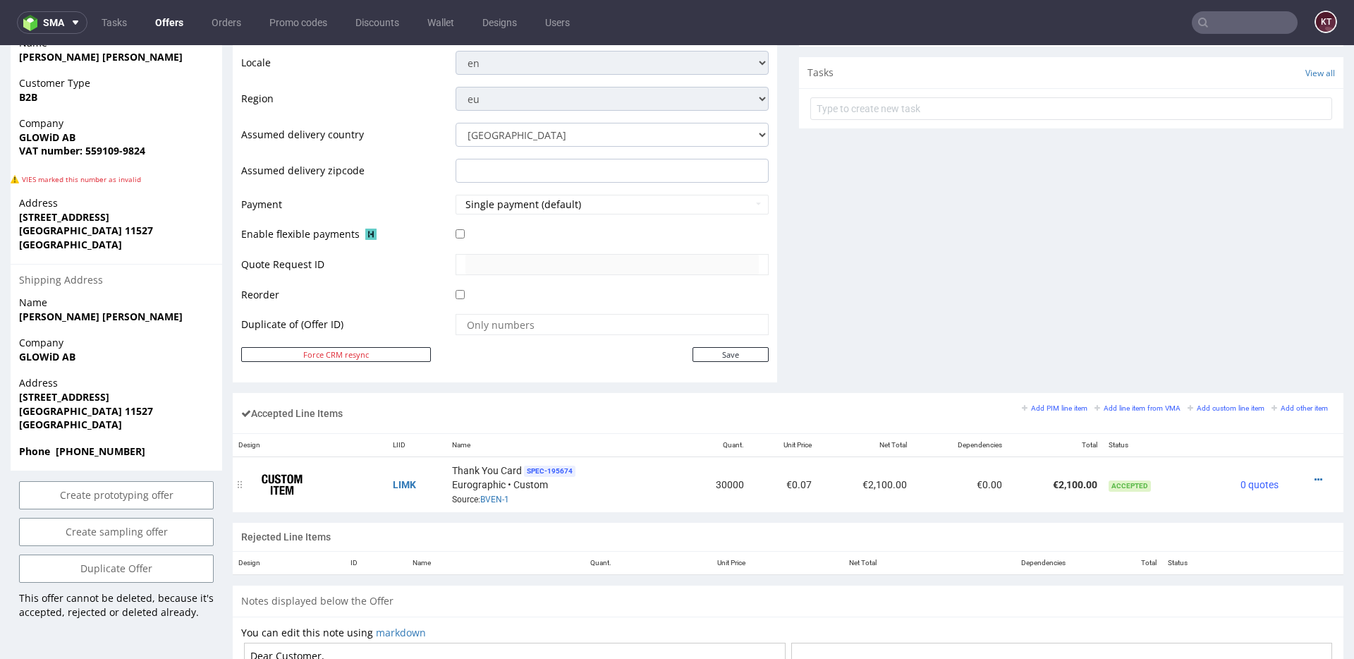
click at [503, 477] on div "Thank You Card SPEC- 195674 Eurographic • Custom Source: BVEN-1" at bounding box center [564, 485] width 224 height 44
drag, startPoint x: 451, startPoint y: 468, endPoint x: 594, endPoint y: 503, distance: 146.6
click at [592, 503] on div "Thank You Card SPEC- 195674 Eurographic • Custom Source: BVEN-1" at bounding box center [564, 485] width 224 height 44
click at [664, 492] on div "Thank You Card SPEC- 195674 Eurographic • Custom Source: BVEN-1" at bounding box center [564, 485] width 224 height 44
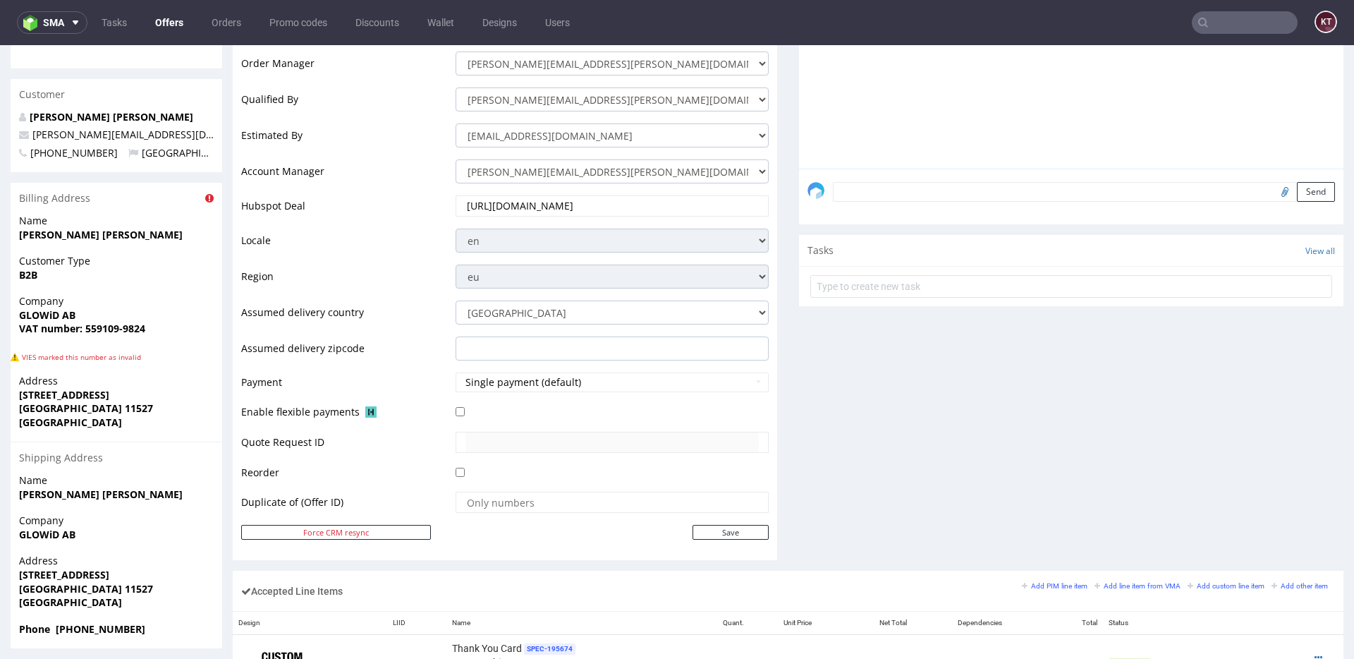
scroll to position [0, 0]
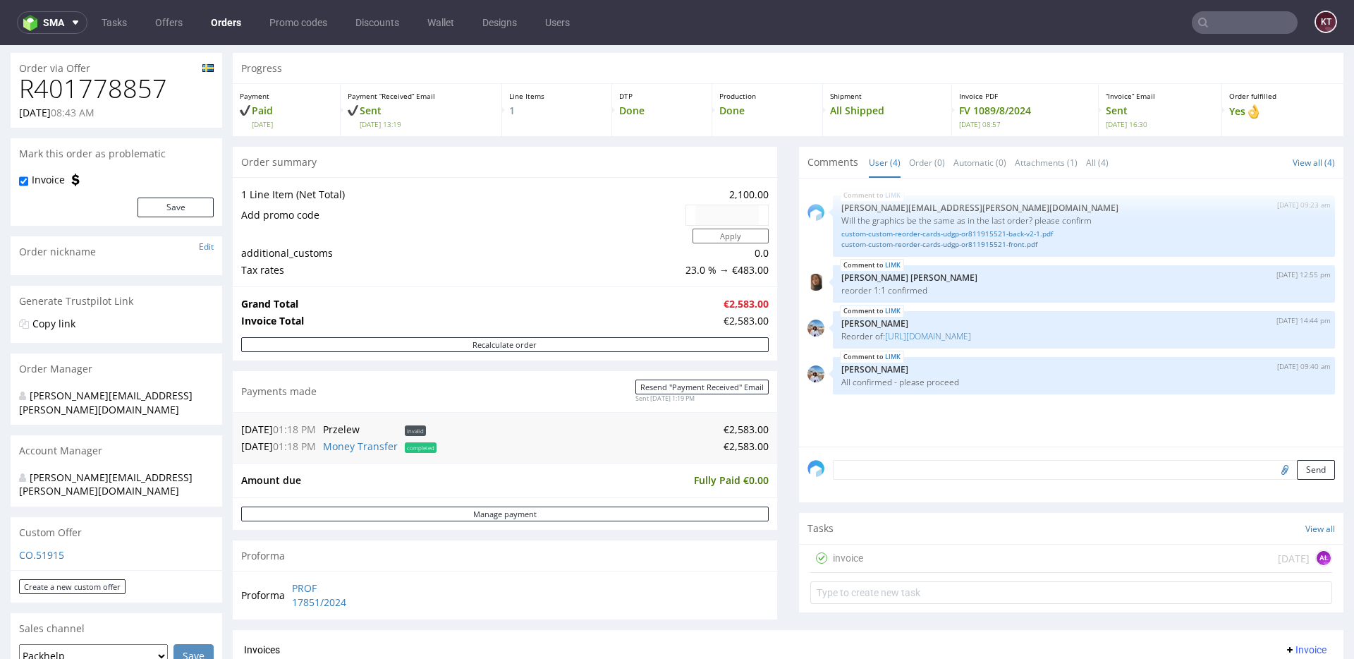
scroll to position [79, 0]
click at [971, 336] on link "[URL][DOMAIN_NAME]" at bounding box center [928, 335] width 86 height 12
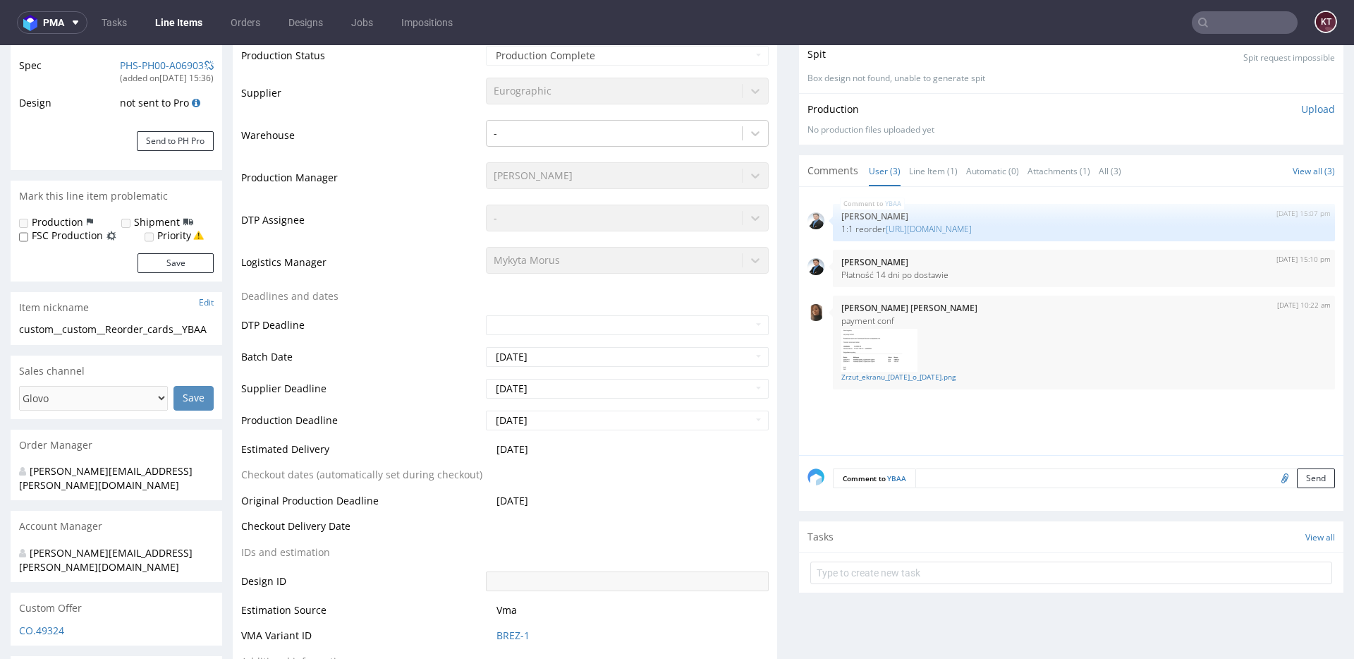
select select "in_progress"
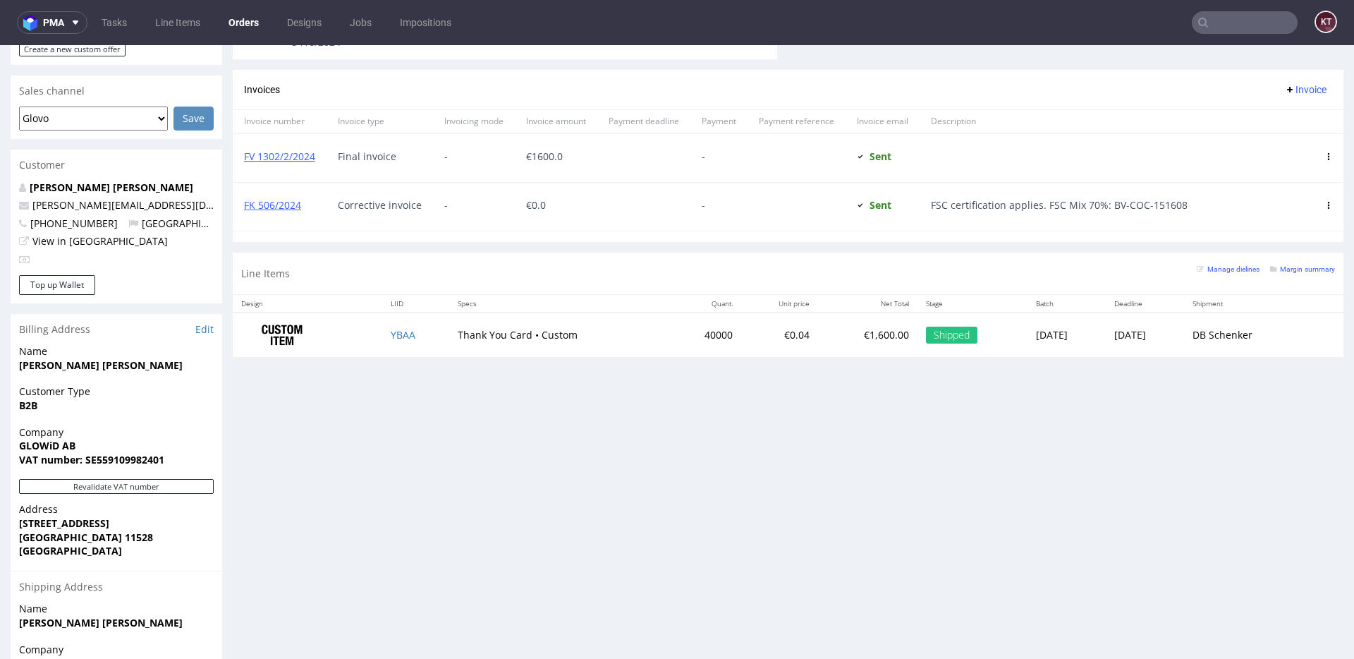
scroll to position [605, 0]
click at [123, 451] on strong "VAT number: SE559109982401" at bounding box center [91, 457] width 145 height 13
click at [336, 433] on div "Progress Payment Paid Thu 11 Apr Payment “Received” Email Not sent Line Items 1…" at bounding box center [788, 156] width 1111 height 1340
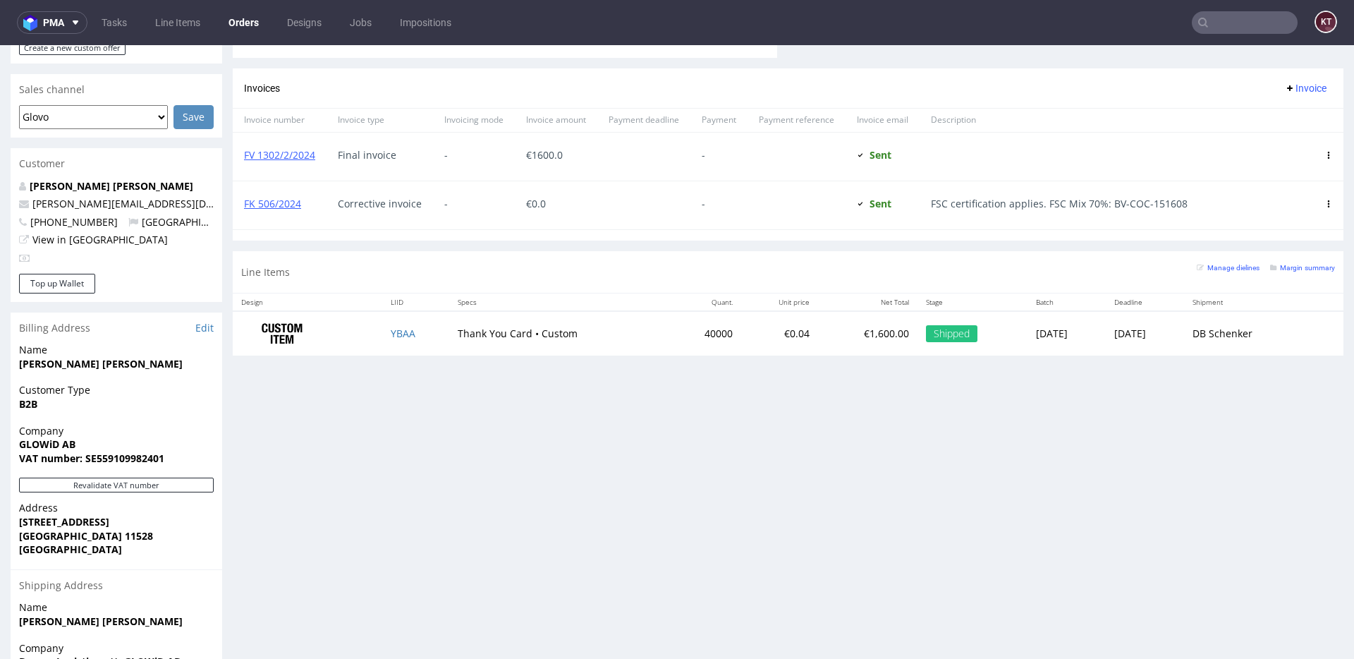
click at [1045, 424] on div "Progress Payment Paid Thu 11 Apr Payment “Received” Email Not sent Line Items 1…" at bounding box center [788, 156] width 1111 height 1340
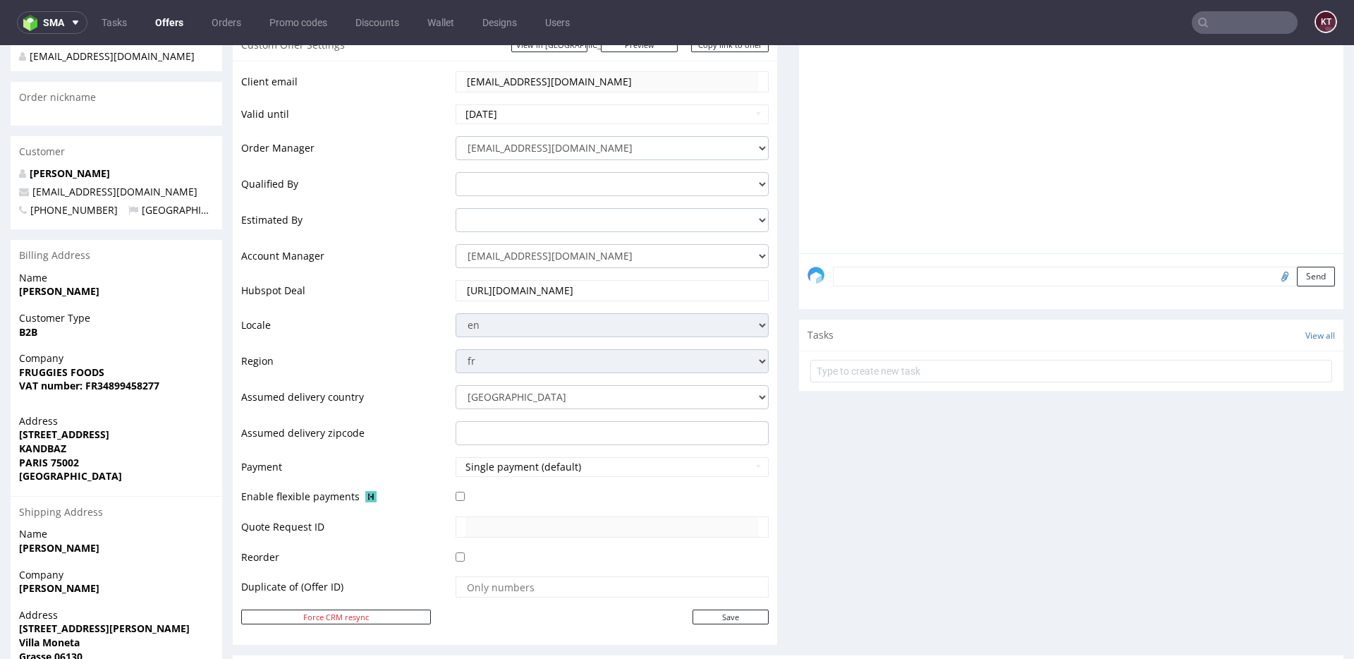
scroll to position [418, 0]
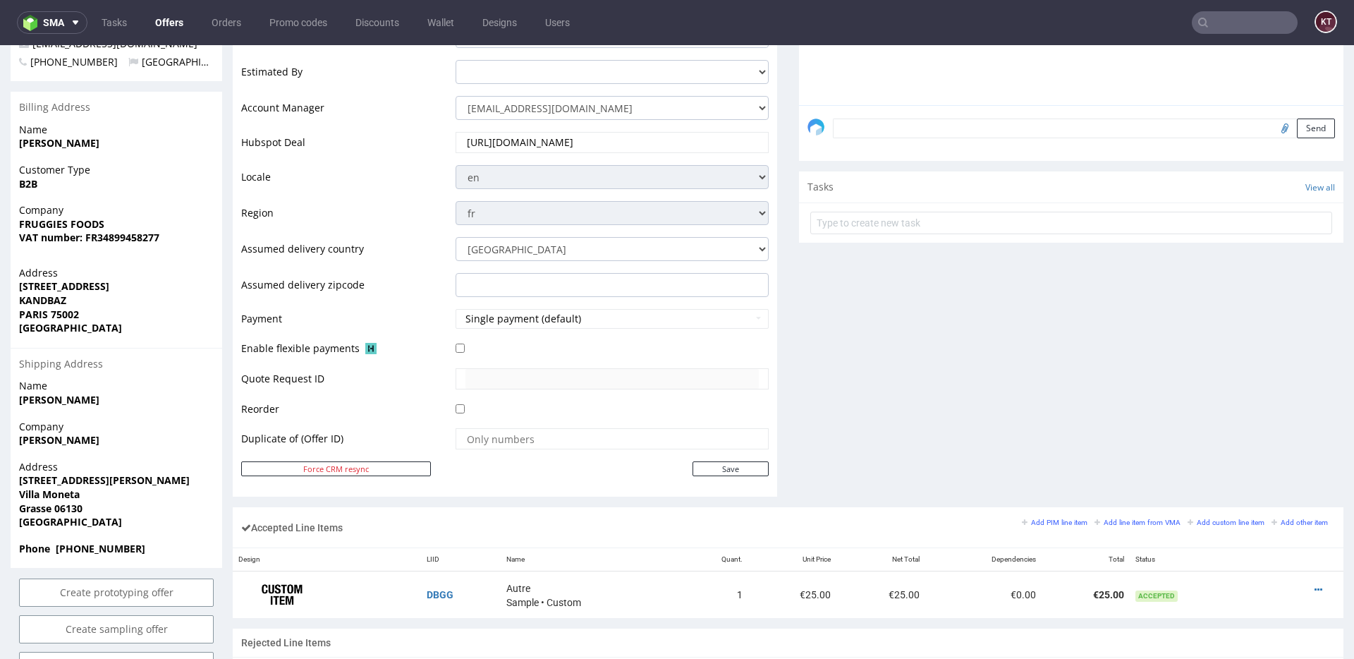
click at [142, 237] on strong "VAT number: FR34899458277" at bounding box center [89, 237] width 140 height 13
copy strong "FR34899458277"
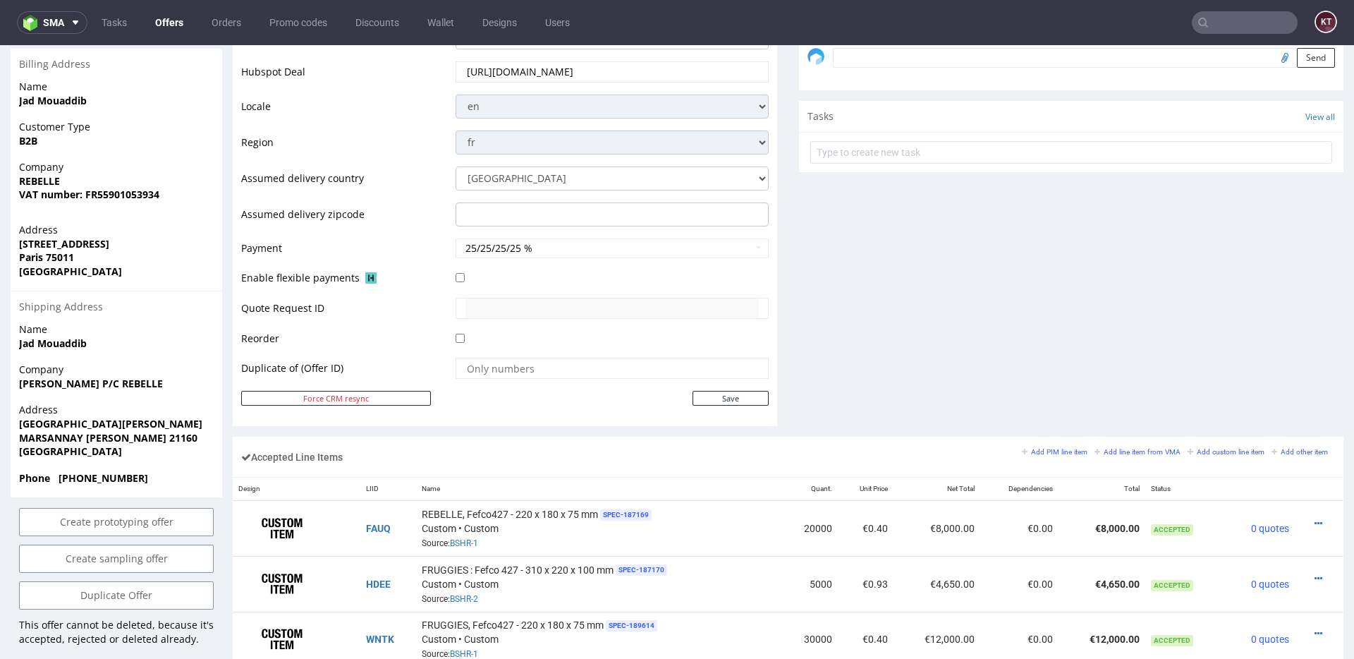
scroll to position [362, 0]
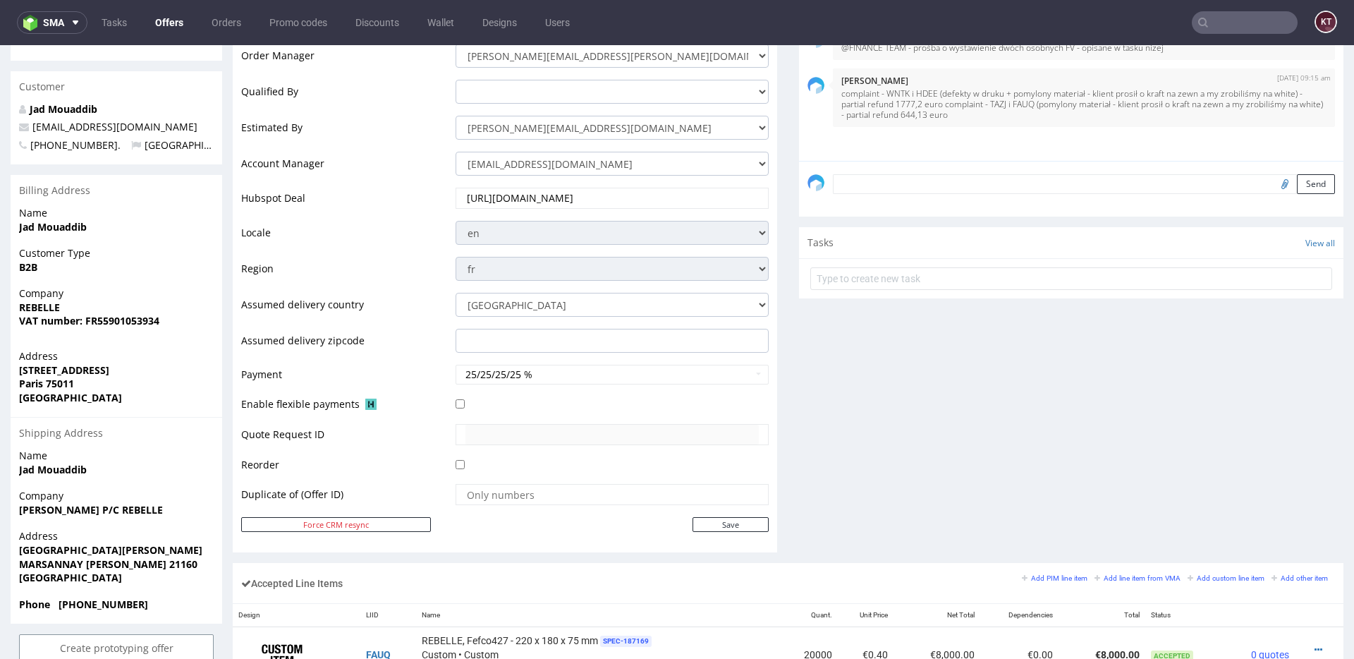
click at [156, 314] on strong "VAT number: FR55901053934" at bounding box center [89, 320] width 140 height 13
click at [38, 286] on span "Company" at bounding box center [116, 293] width 195 height 14
click at [63, 301] on span "REBELLE" at bounding box center [116, 308] width 195 height 14
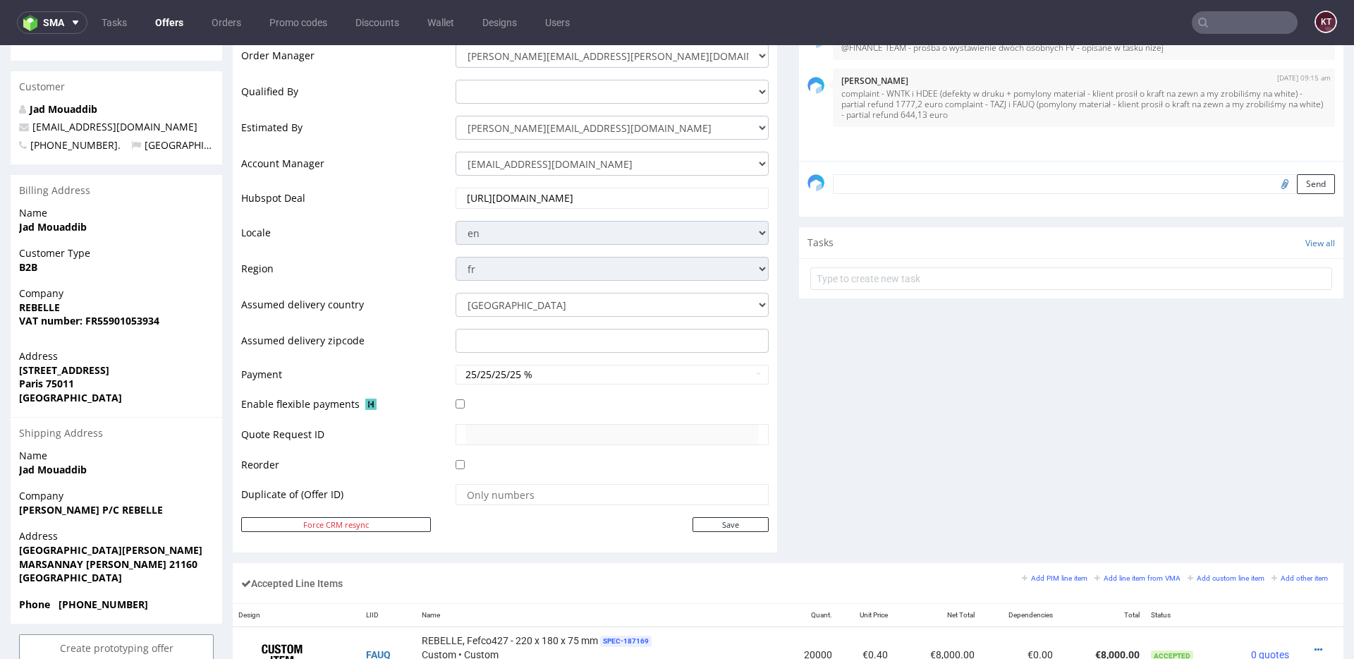
click at [63, 301] on span "REBELLE" at bounding box center [116, 308] width 195 height 14
click at [114, 301] on span "REBELLE" at bounding box center [116, 308] width 195 height 14
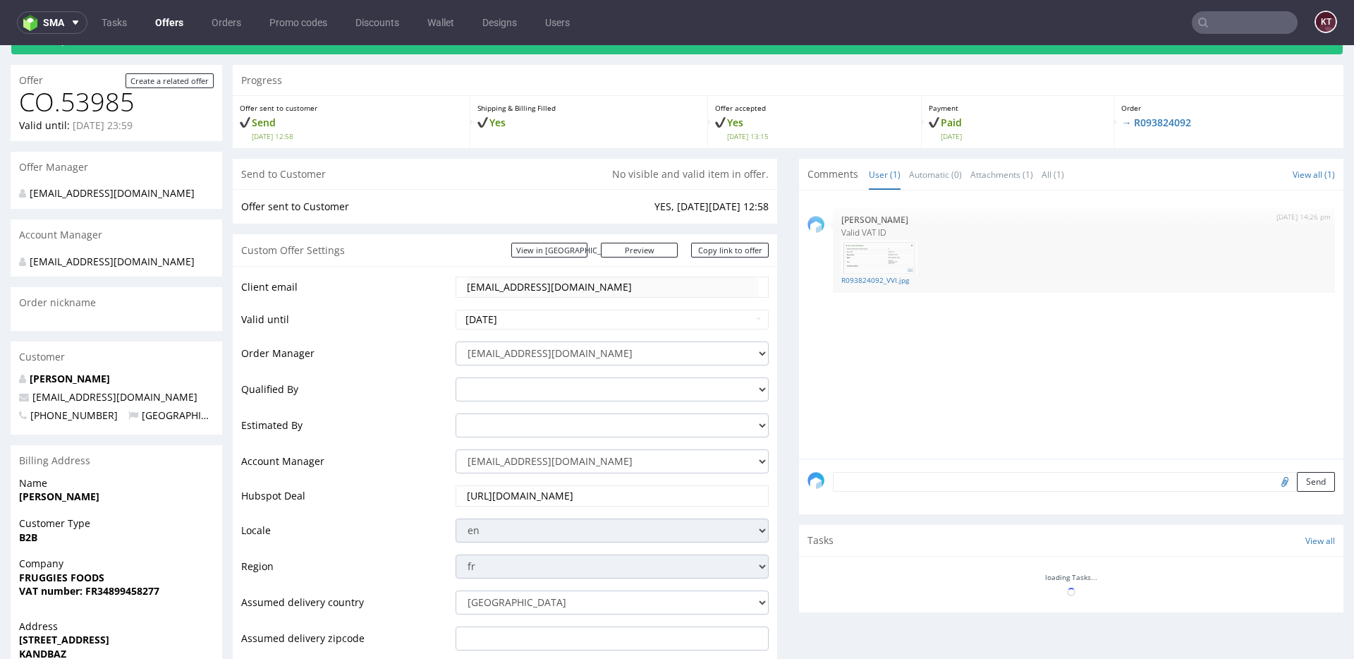
scroll to position [421, 0]
